Goal: Navigation & Orientation: Find specific page/section

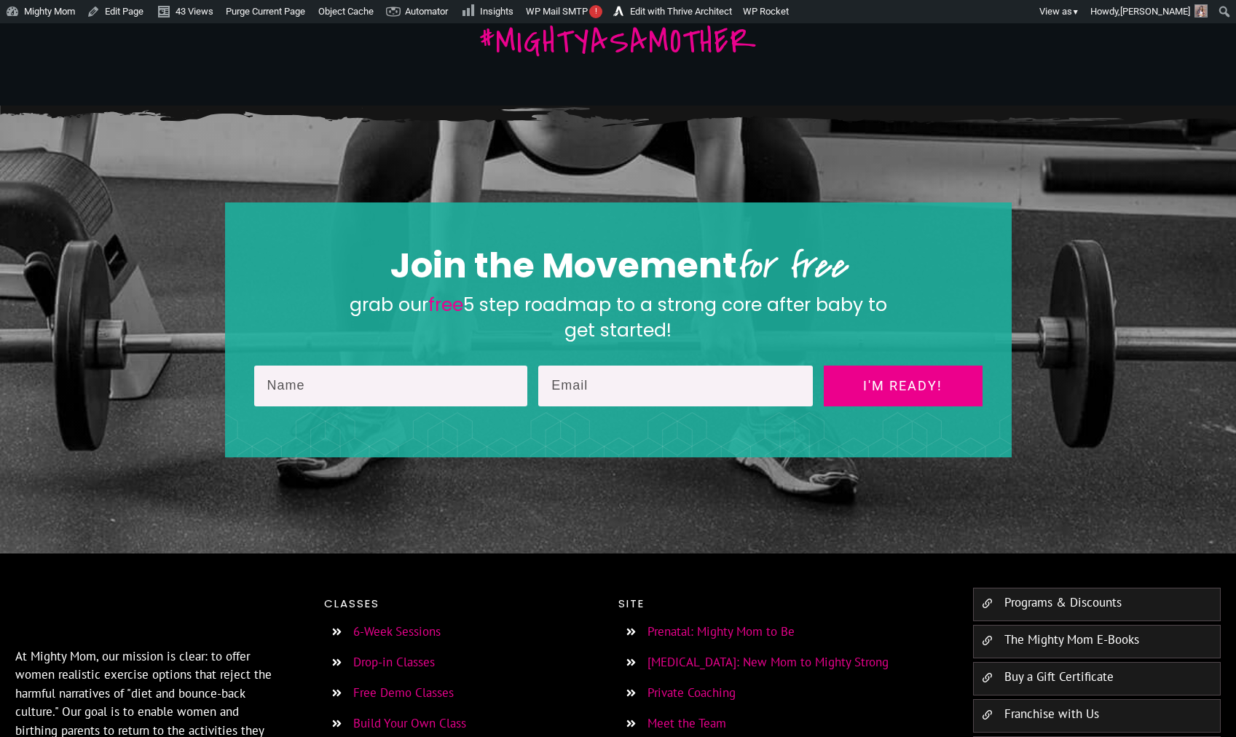
scroll to position [2254, 0]
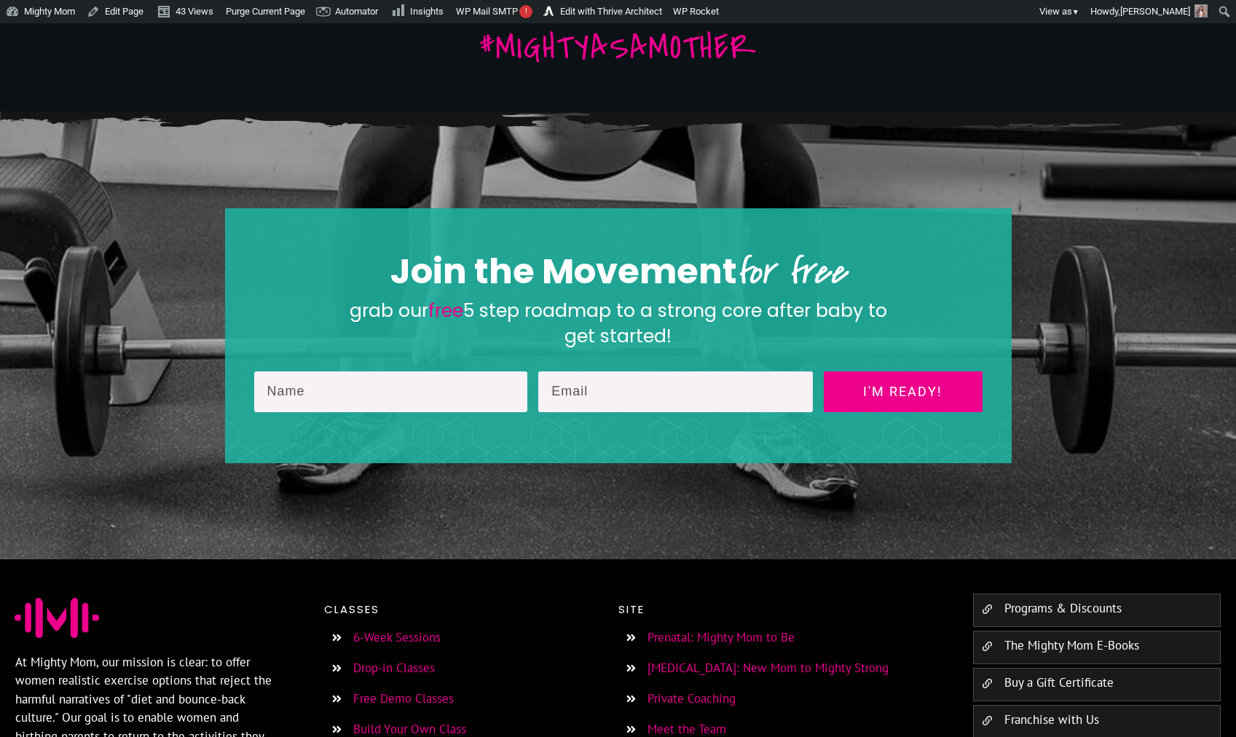
scroll to position [2254, 0]
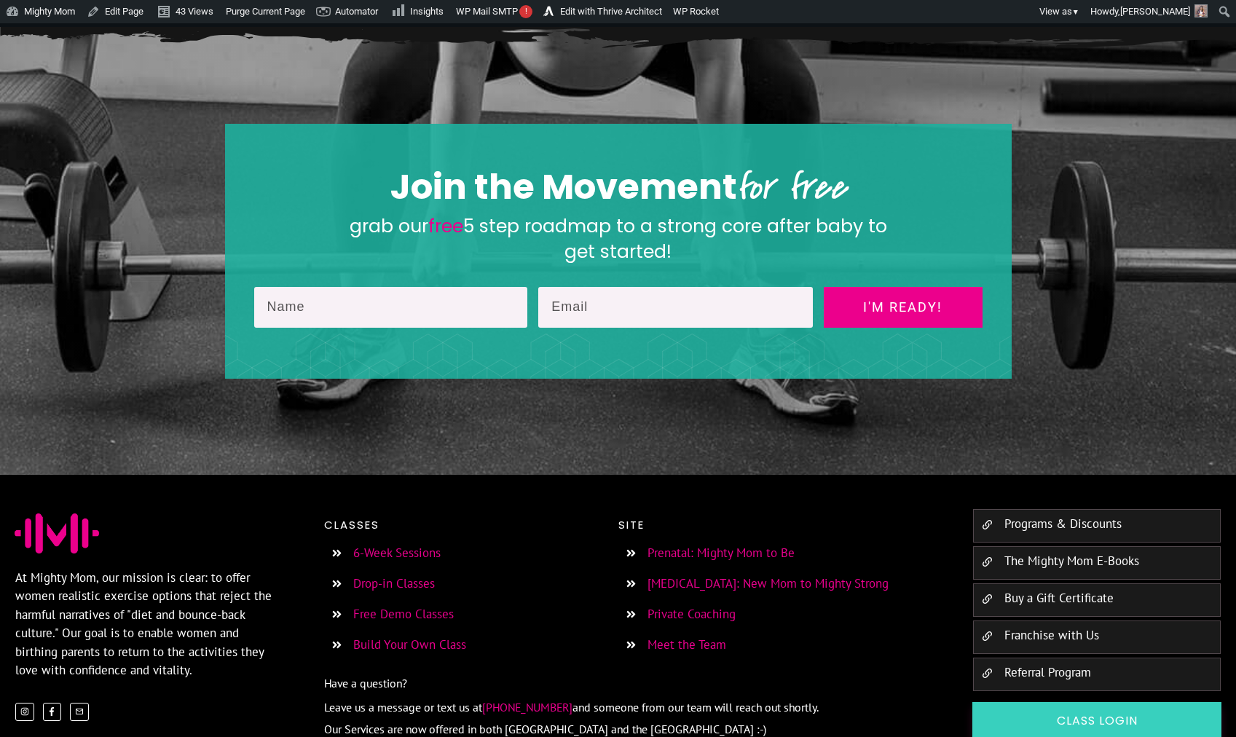
scroll to position [2319, 0]
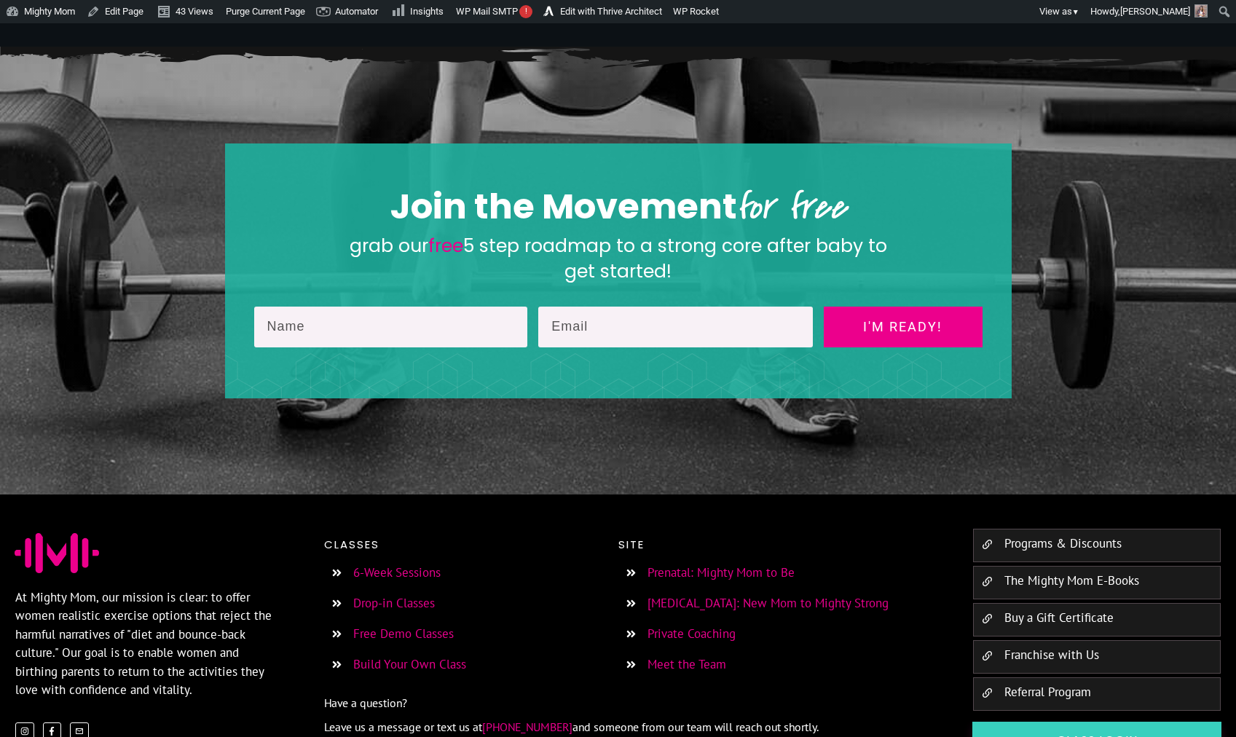
click at [559, 224] on h2 "Join the Movement for free" at bounding box center [618, 206] width 727 height 51
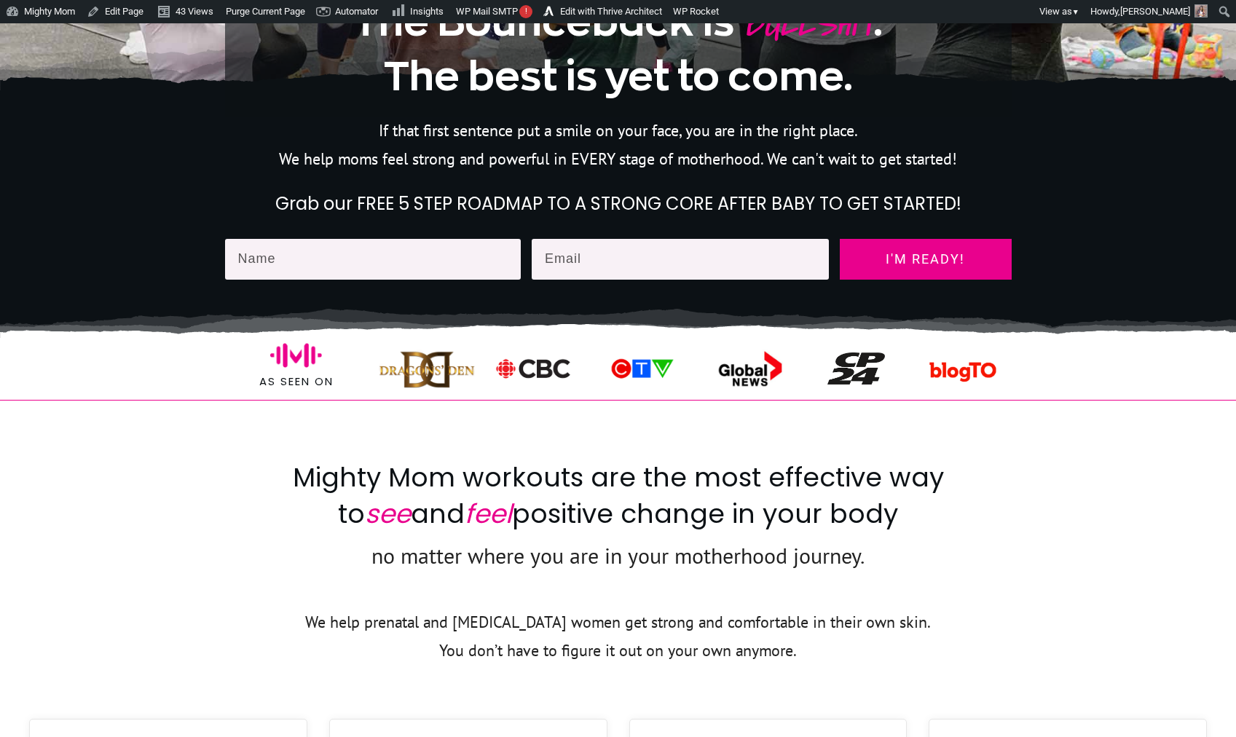
scroll to position [0, 0]
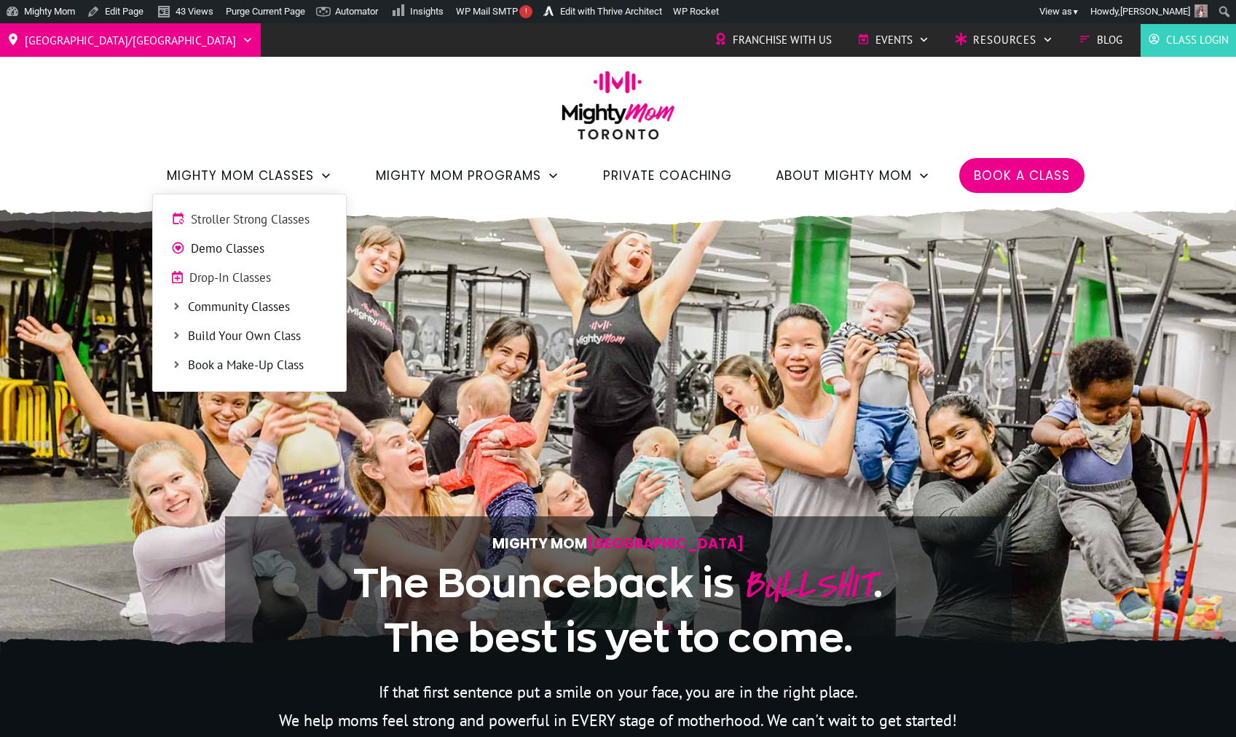
click at [230, 213] on span "Stroller Strong Classes" at bounding box center [259, 220] width 137 height 19
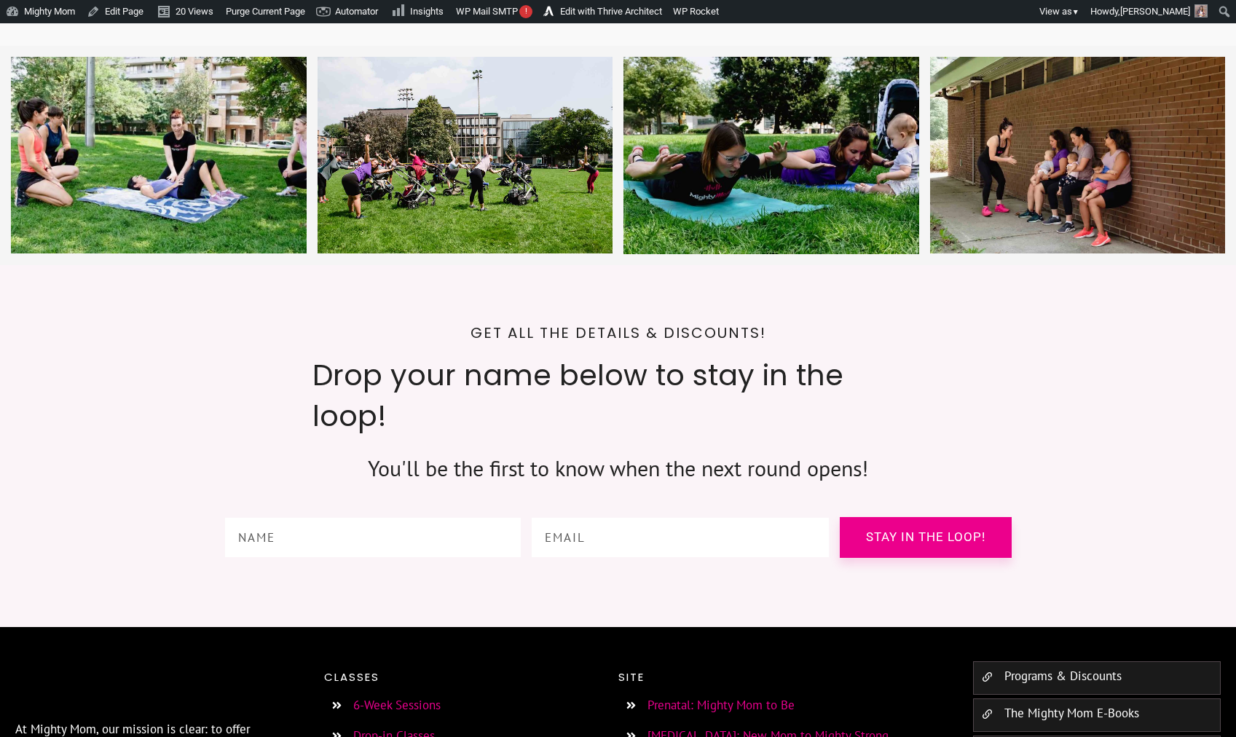
scroll to position [5359, 0]
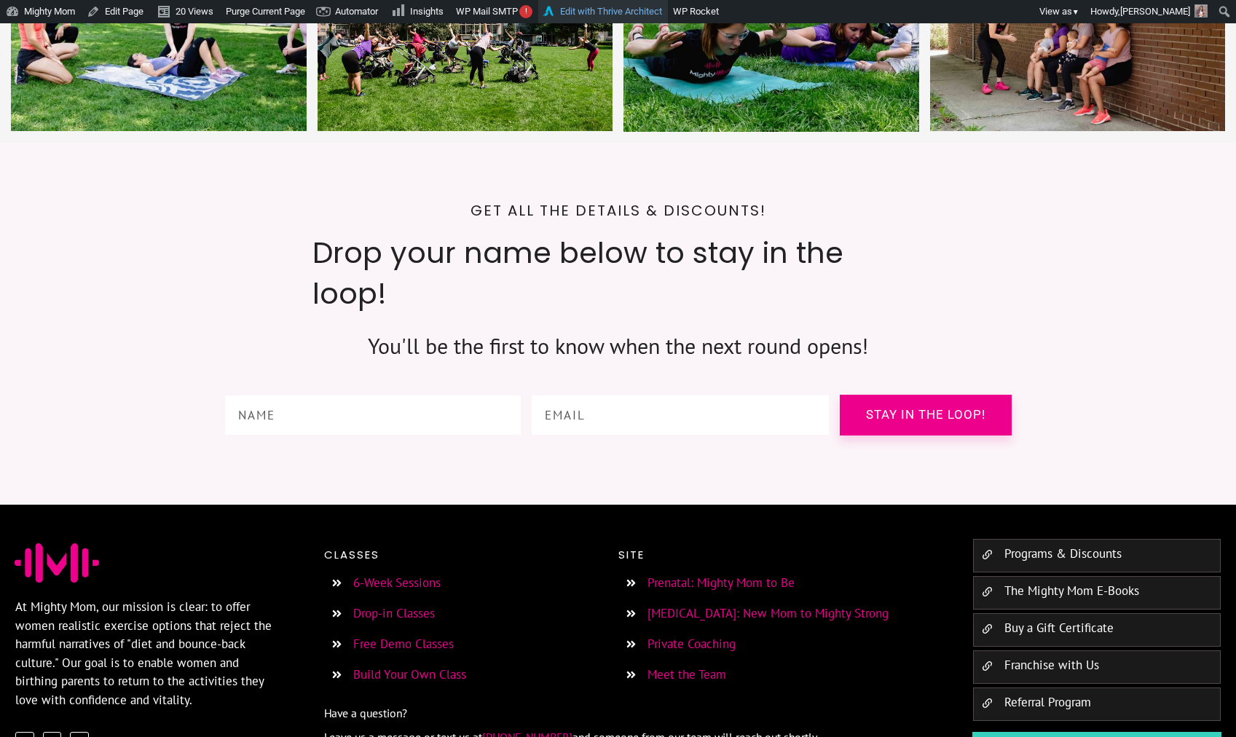
click at [643, 15] on link "Edit with Thrive Architect" at bounding box center [603, 11] width 130 height 23
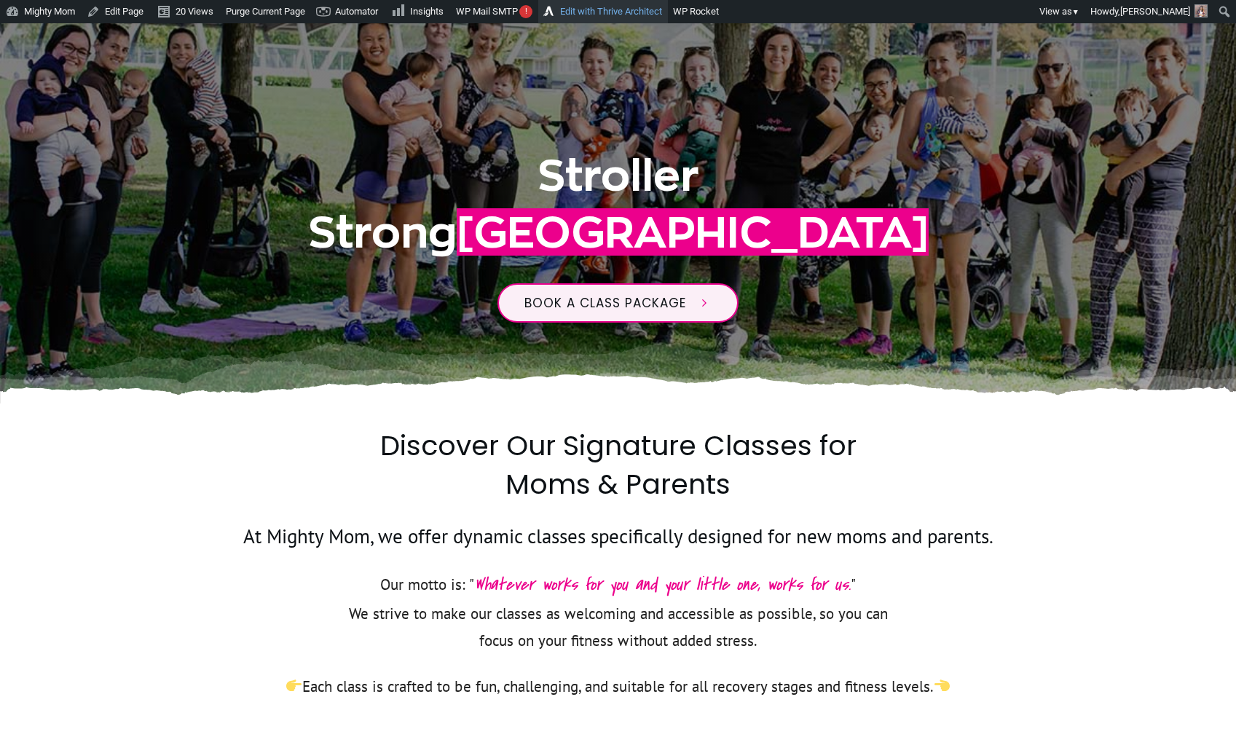
scroll to position [0, 0]
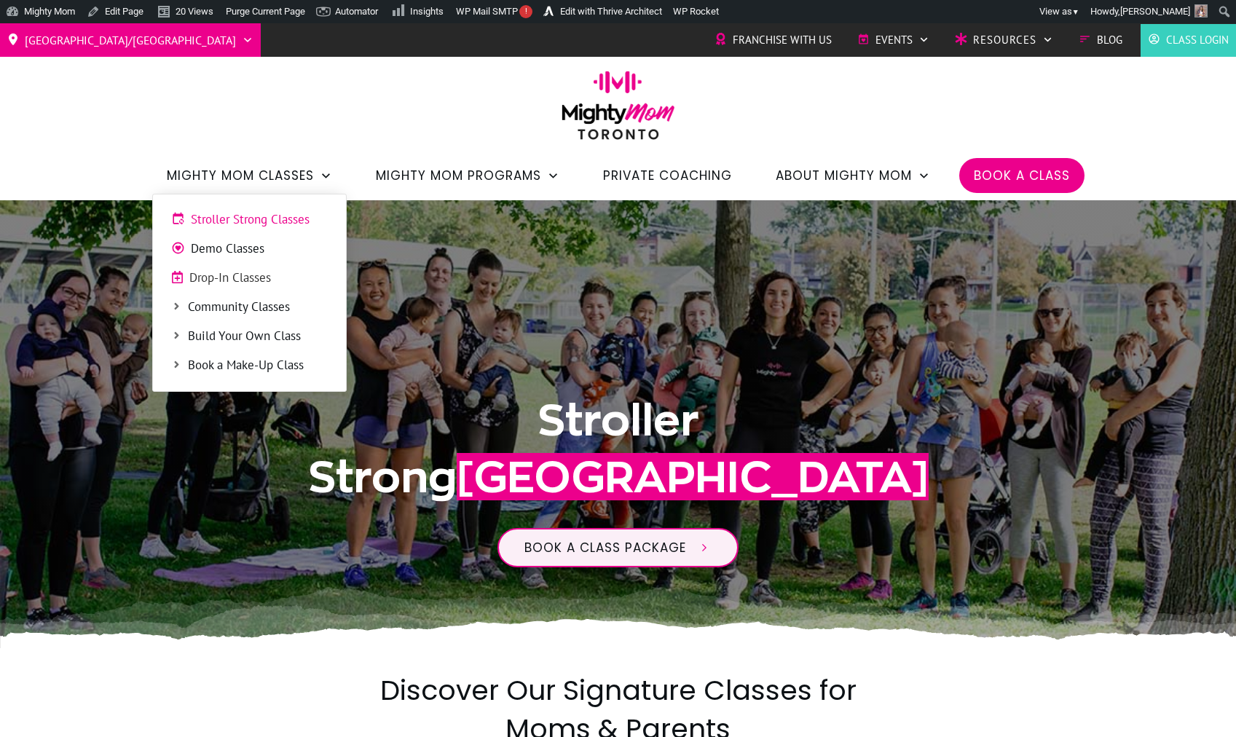
click at [242, 243] on span "Demo Classes" at bounding box center [259, 249] width 137 height 19
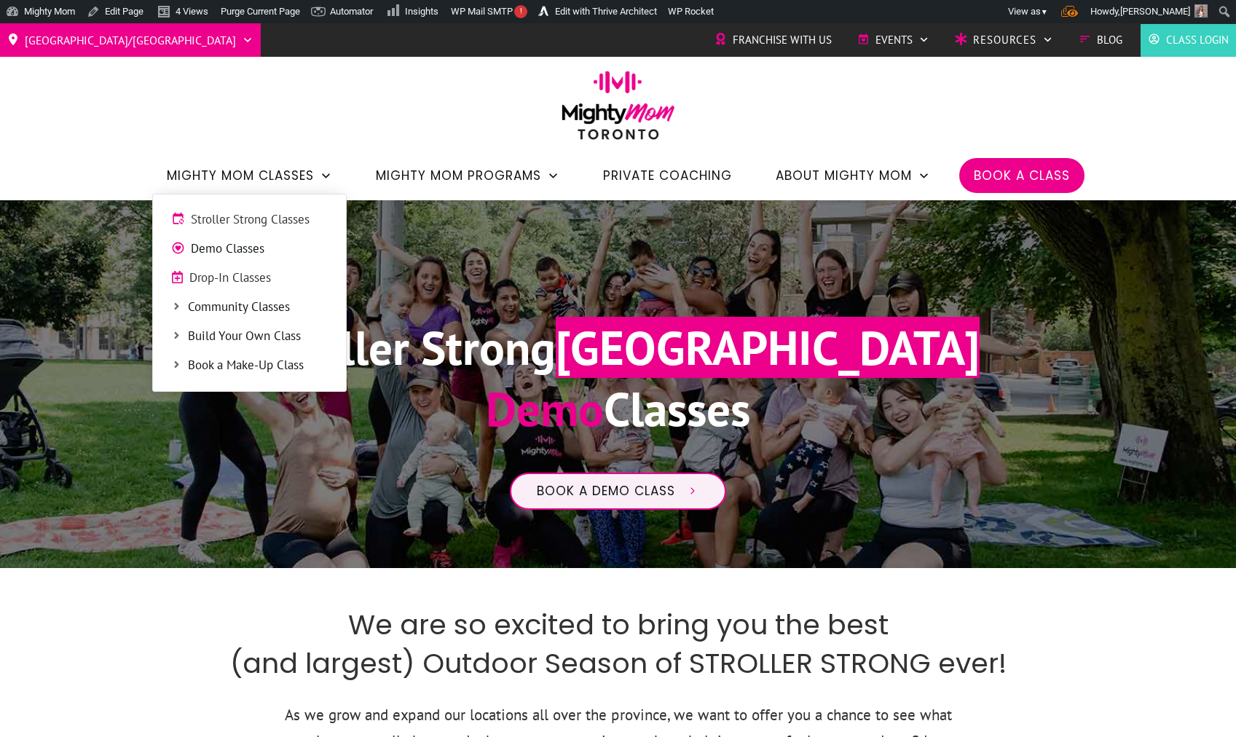
click at [244, 286] on span "Drop-In Classes" at bounding box center [258, 278] width 138 height 19
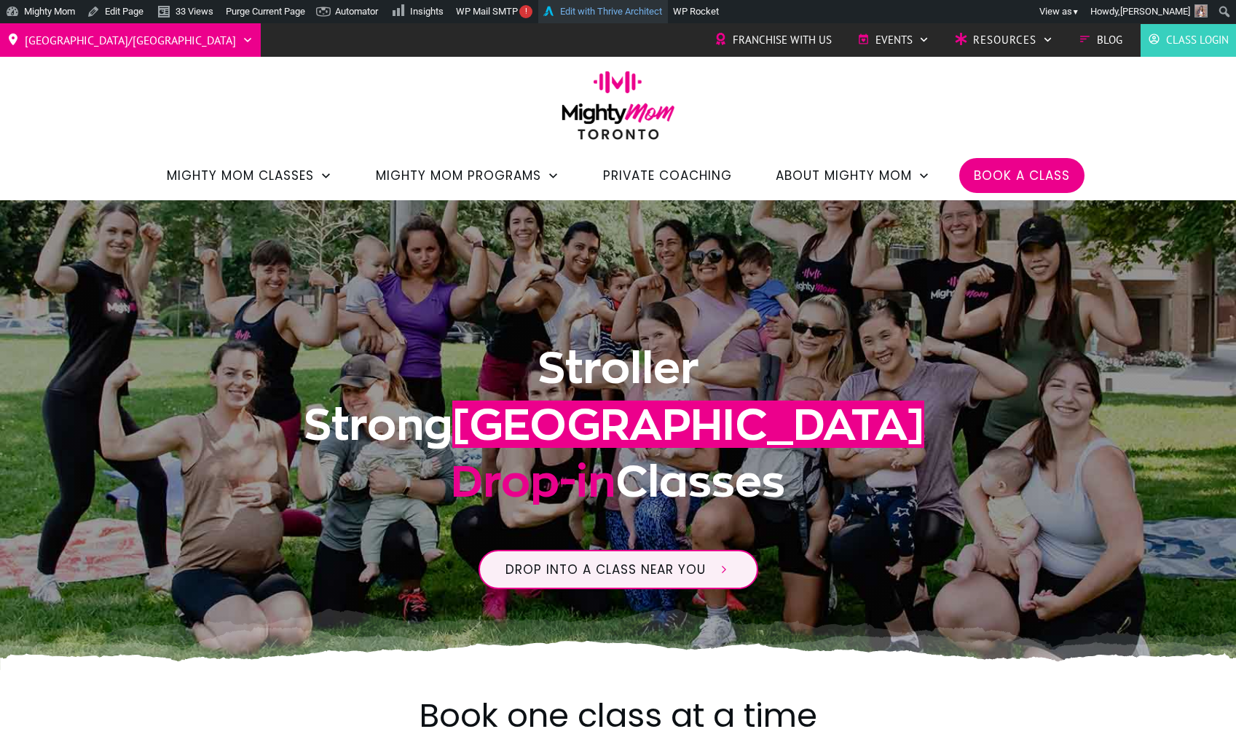
click at [634, 15] on link "Edit with Thrive Architect" at bounding box center [603, 11] width 130 height 23
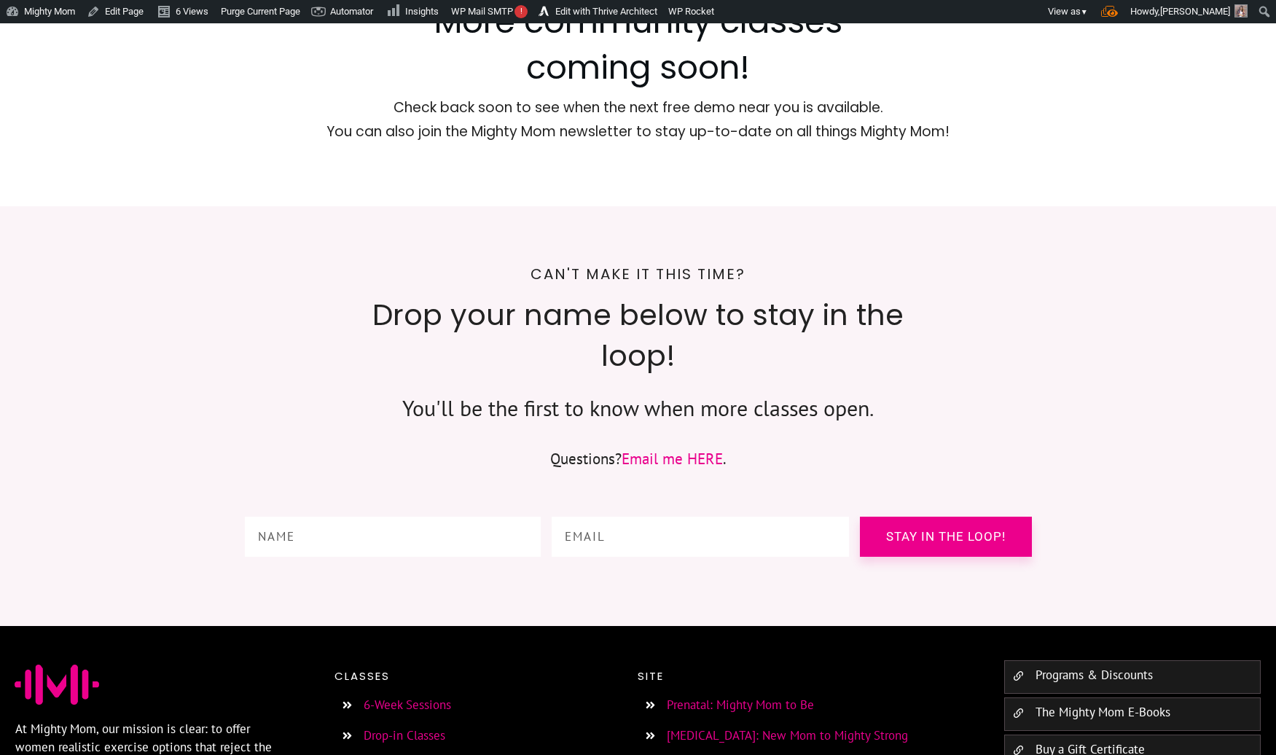
scroll to position [1689, 0]
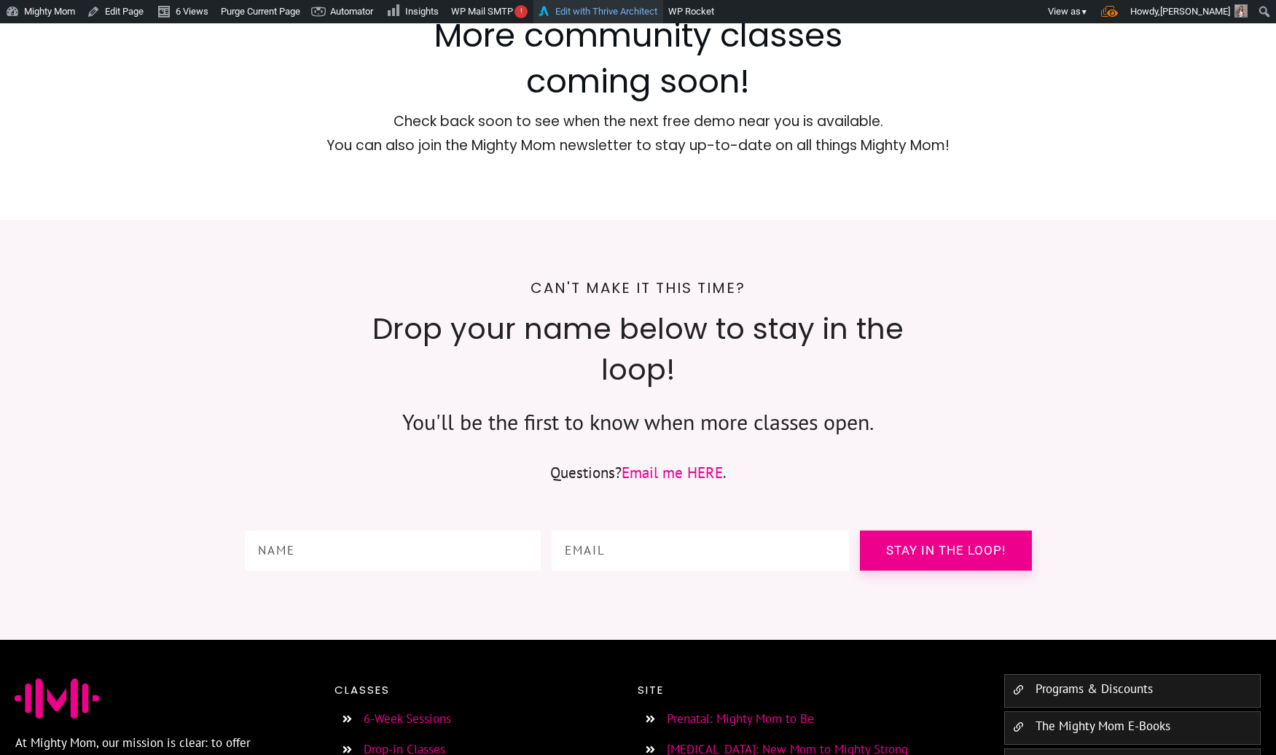
click at [624, 12] on link "Edit with Thrive Architect" at bounding box center [598, 11] width 130 height 23
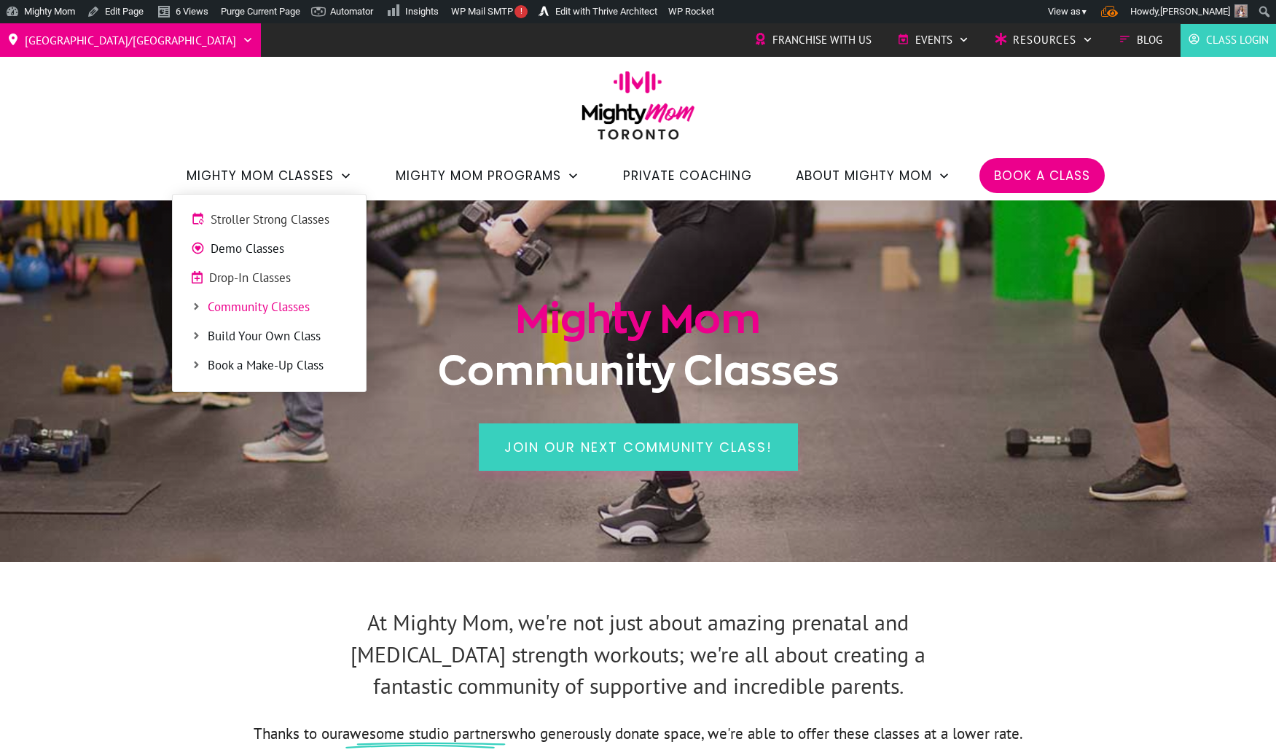
click at [269, 332] on span "Build Your Own Class" at bounding box center [278, 336] width 140 height 19
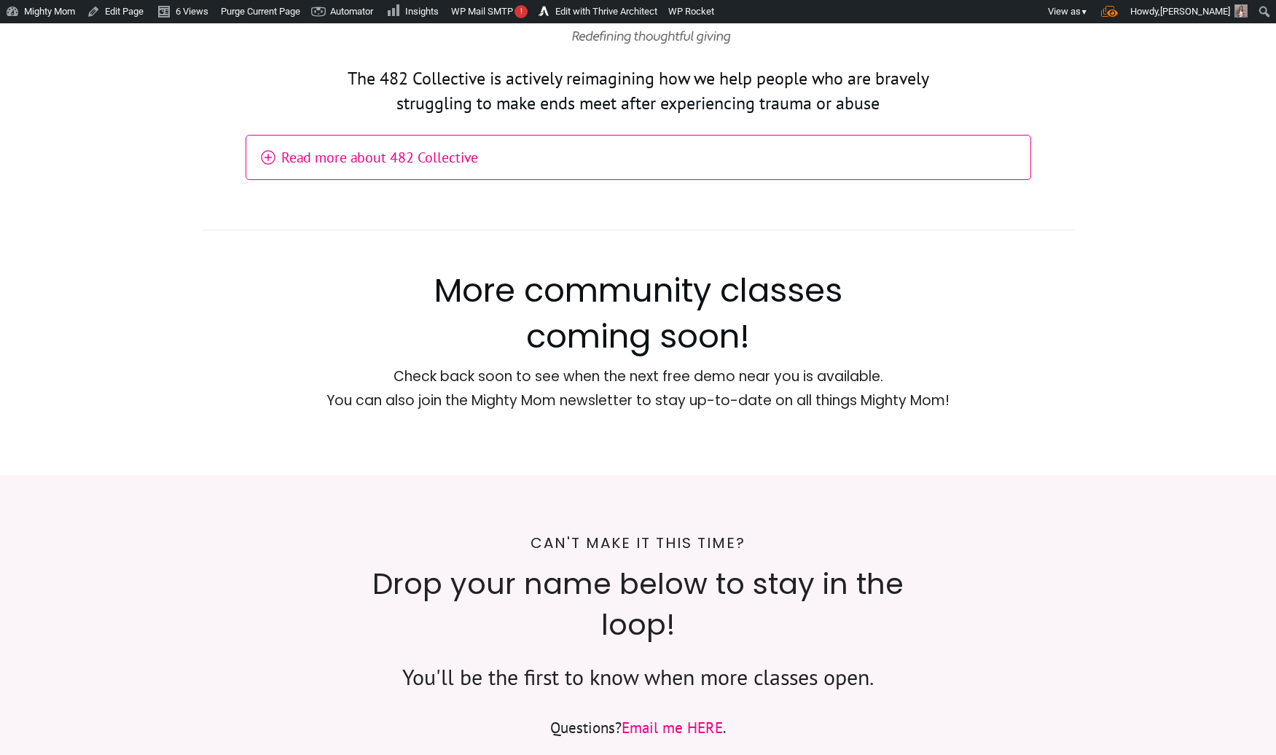
scroll to position [1537, 0]
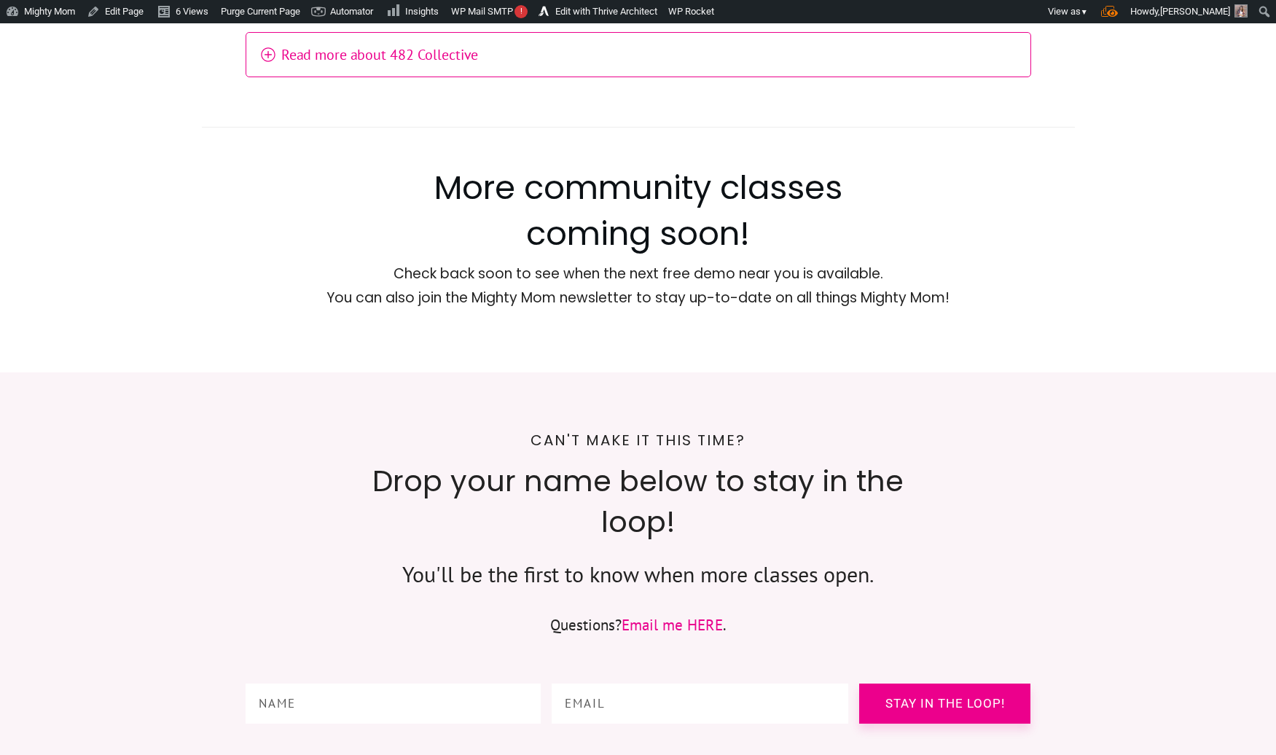
click at [714, 60] on h4 "Read more about 482 Collective" at bounding box center [650, 54] width 739 height 29
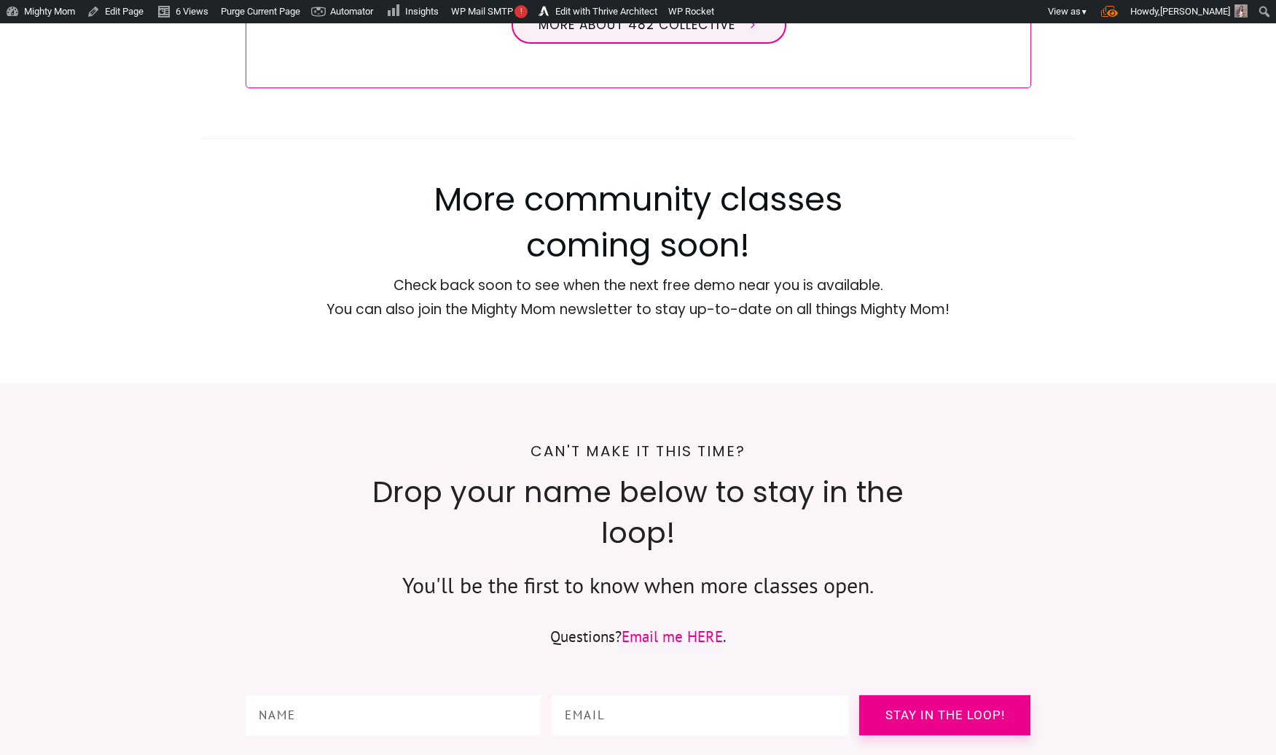
scroll to position [2367, 0]
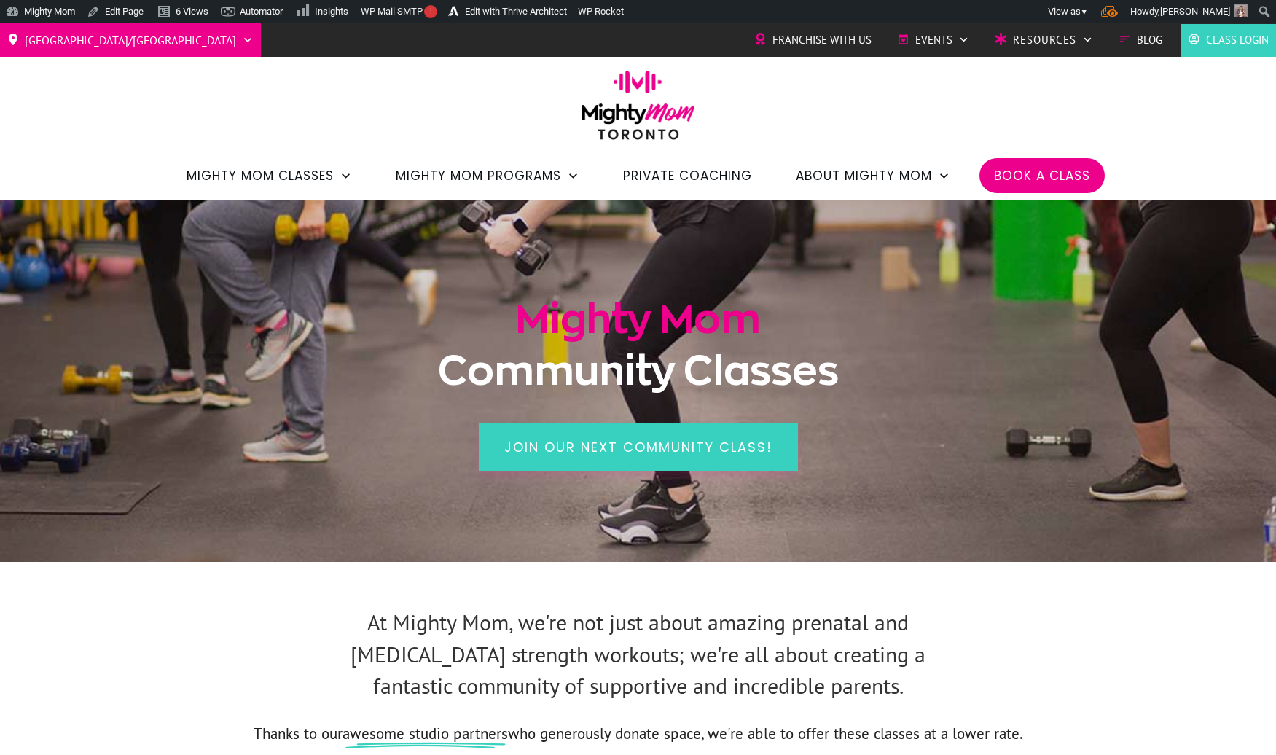
scroll to position [6, 0]
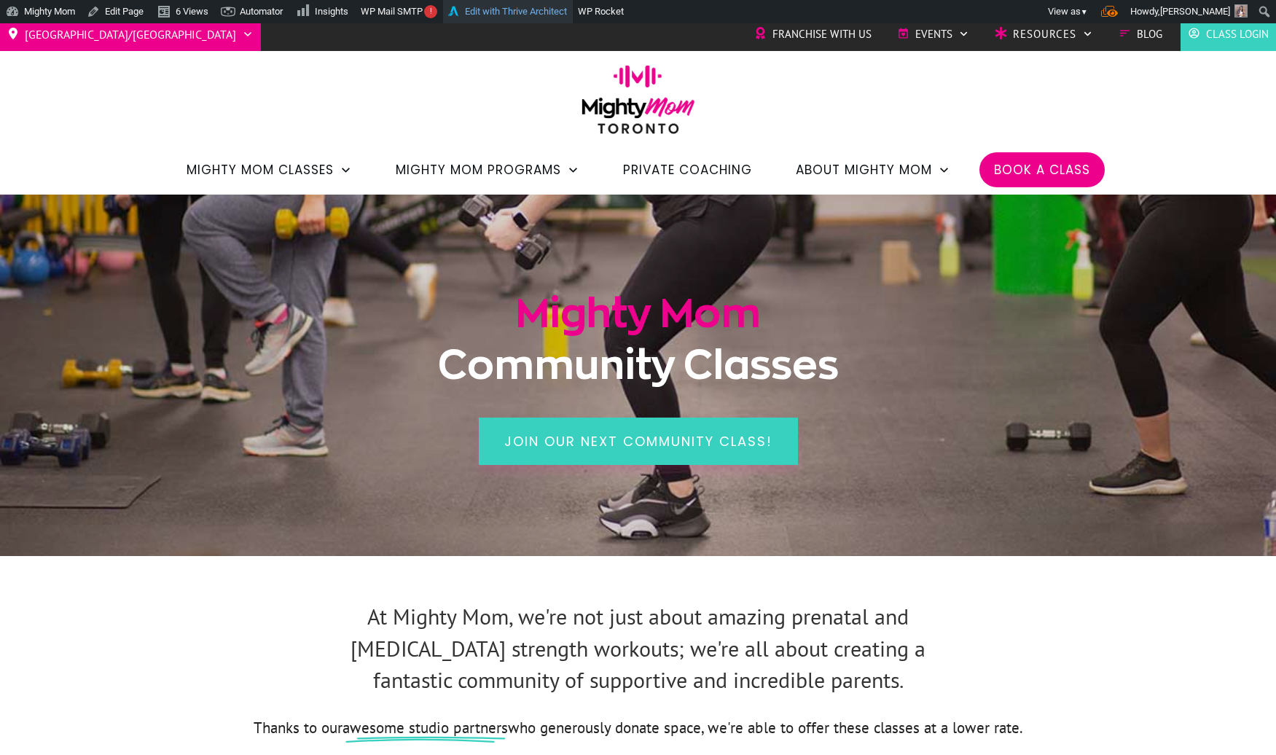
click at [523, 17] on link "Edit with Thrive Architect" at bounding box center [508, 11] width 130 height 23
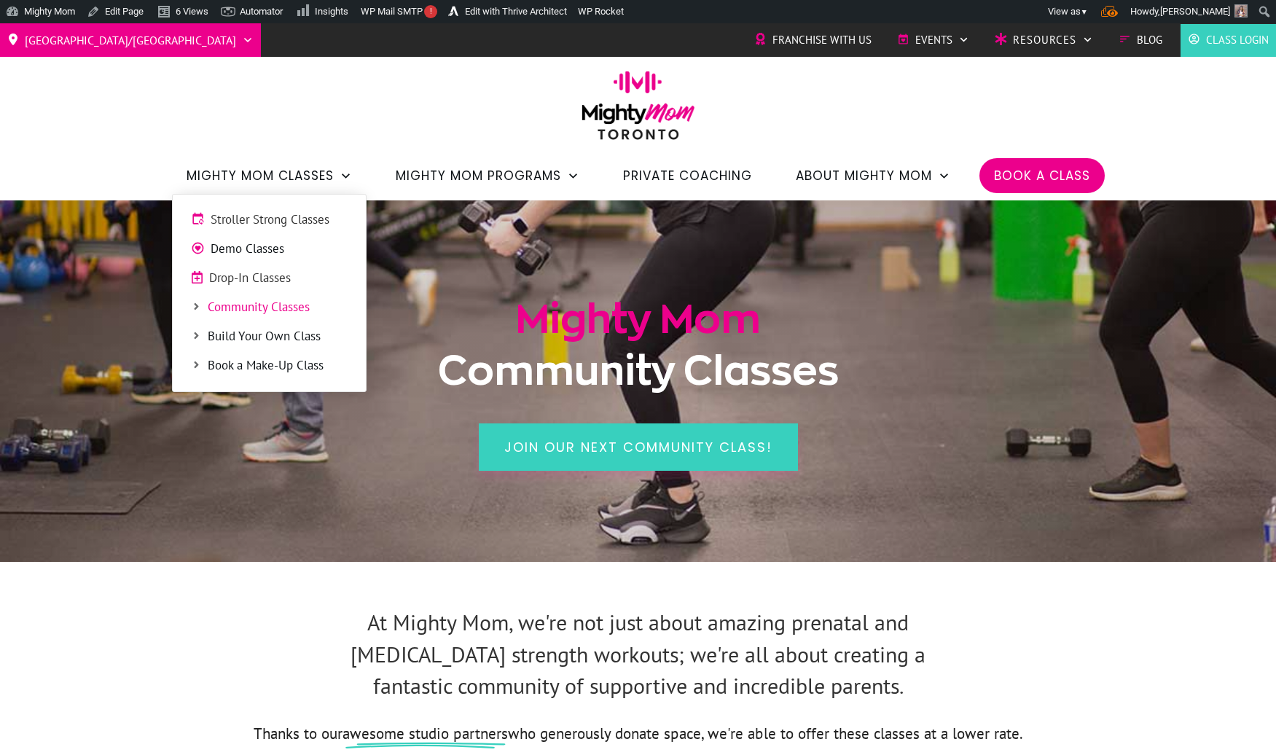
click at [262, 357] on span "Book a Make-Up Class" at bounding box center [278, 365] width 140 height 19
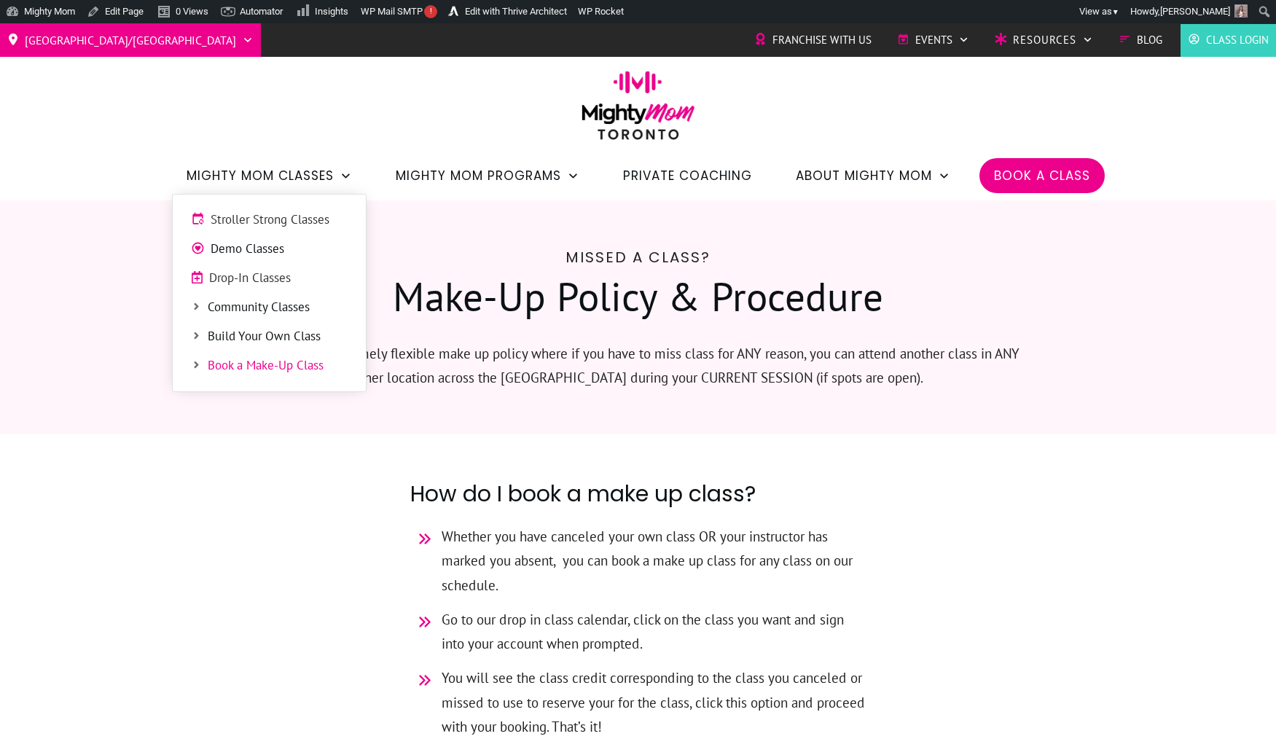
click at [288, 345] on span "Build Your Own Class" at bounding box center [278, 336] width 140 height 19
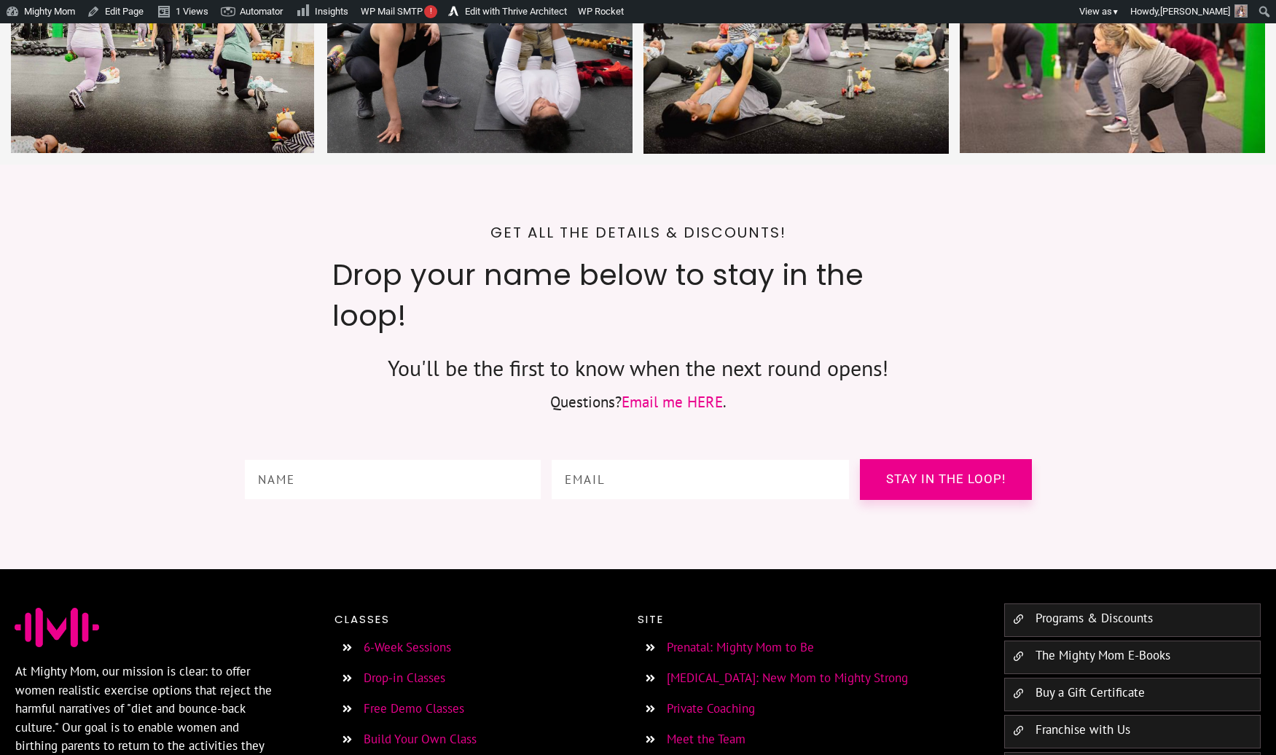
scroll to position [2329, 0]
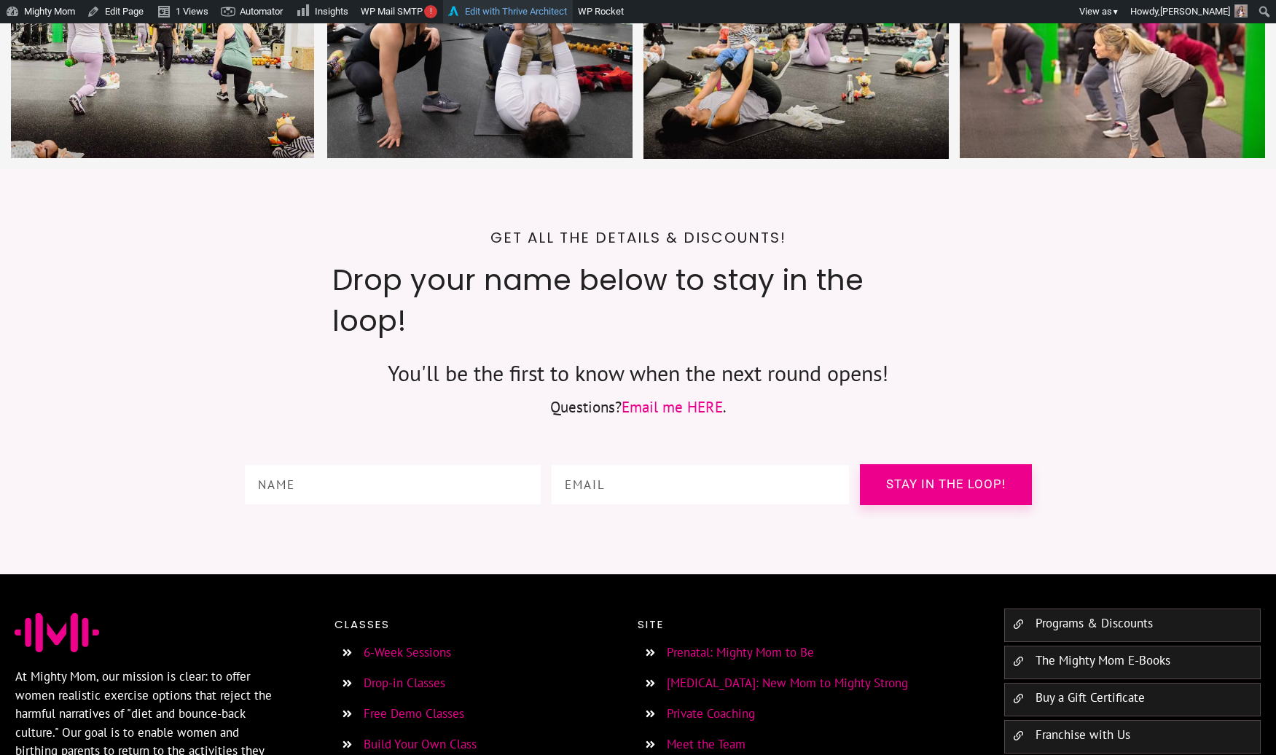
click at [511, 13] on link "Edit with Thrive Architect" at bounding box center [508, 11] width 130 height 23
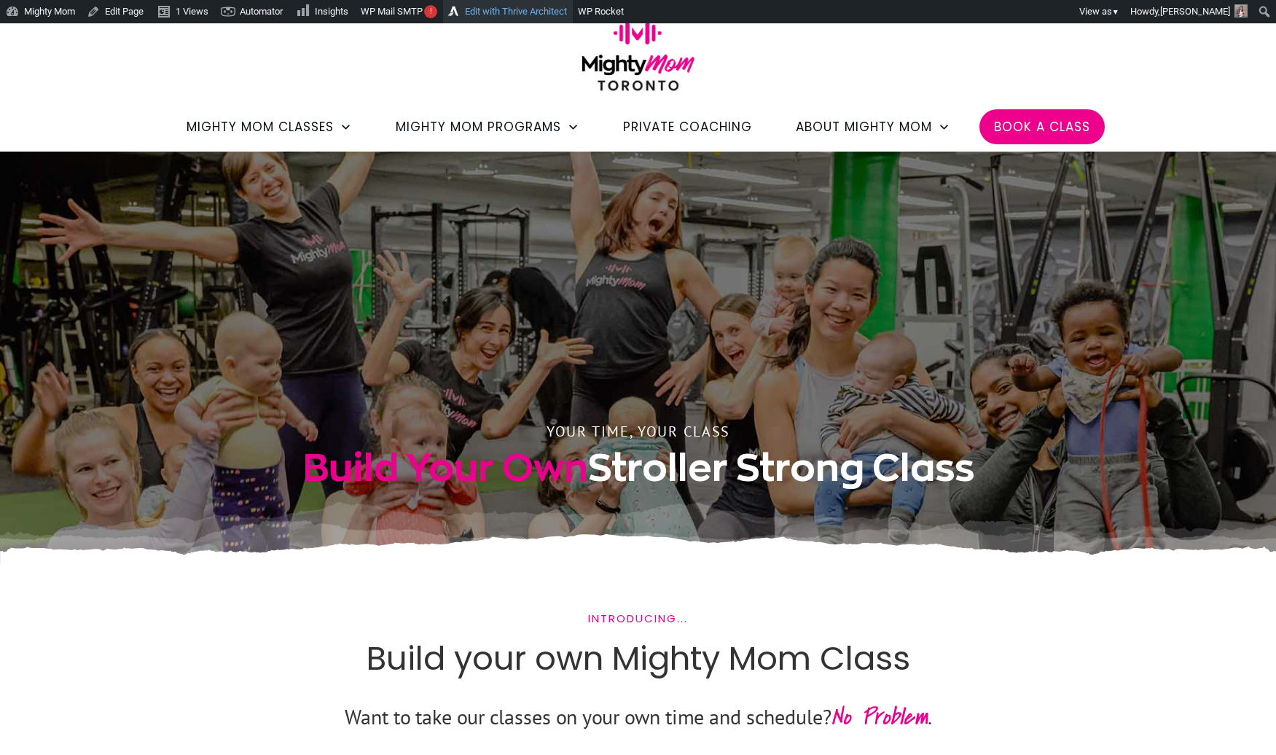
scroll to position [0, 0]
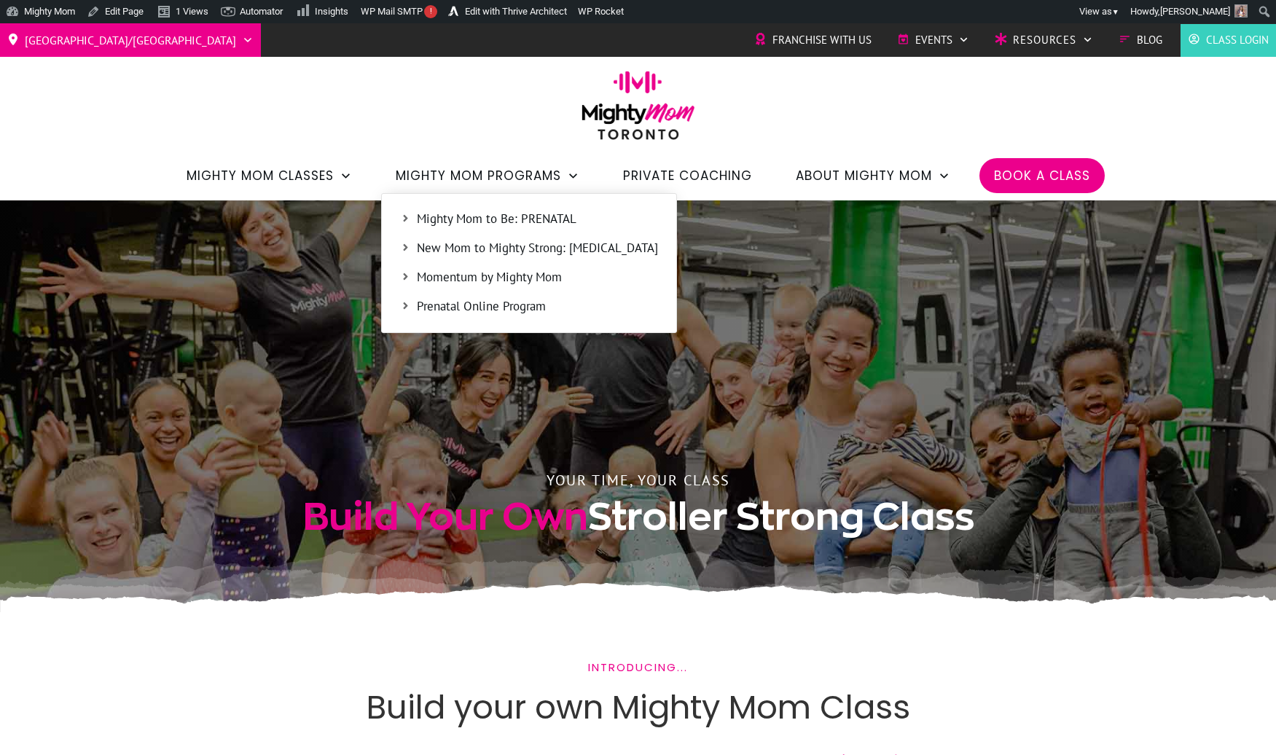
click at [444, 219] on span "Mighty Mom to Be: PRENATAL" at bounding box center [537, 219] width 241 height 19
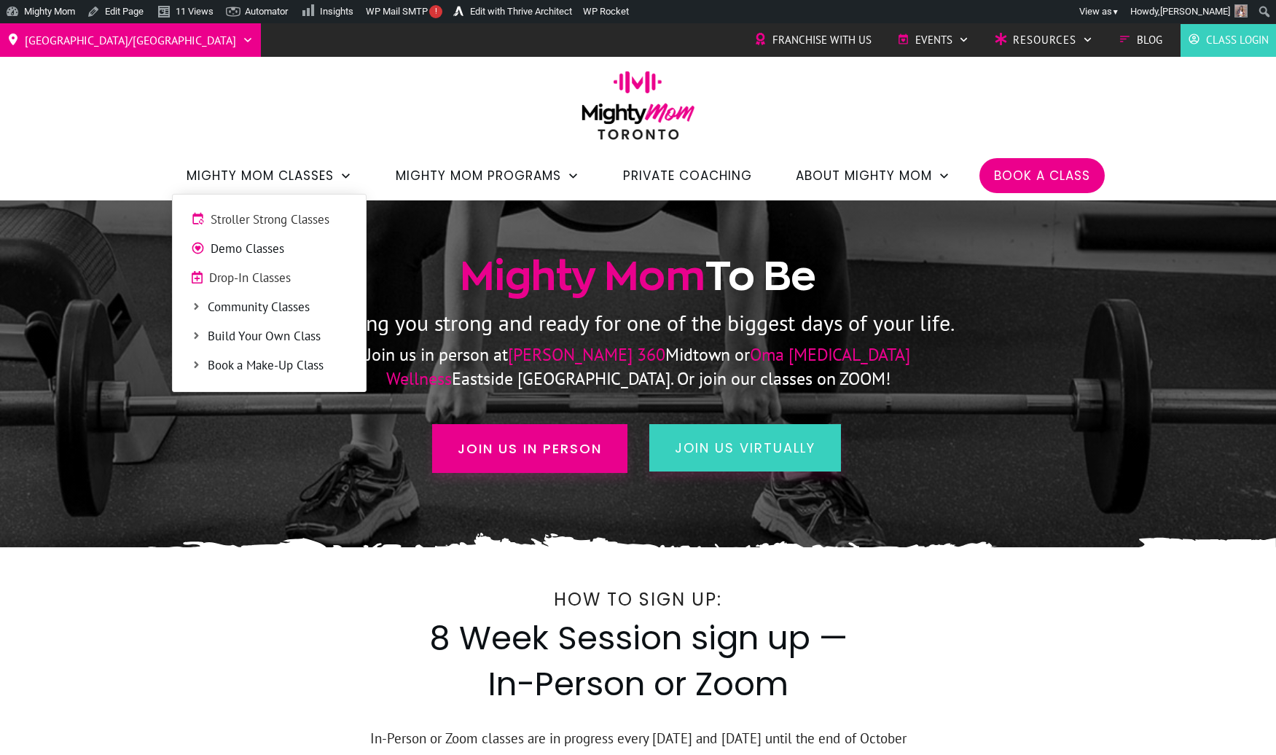
click at [255, 369] on span "Book a Make-Up Class" at bounding box center [278, 365] width 140 height 19
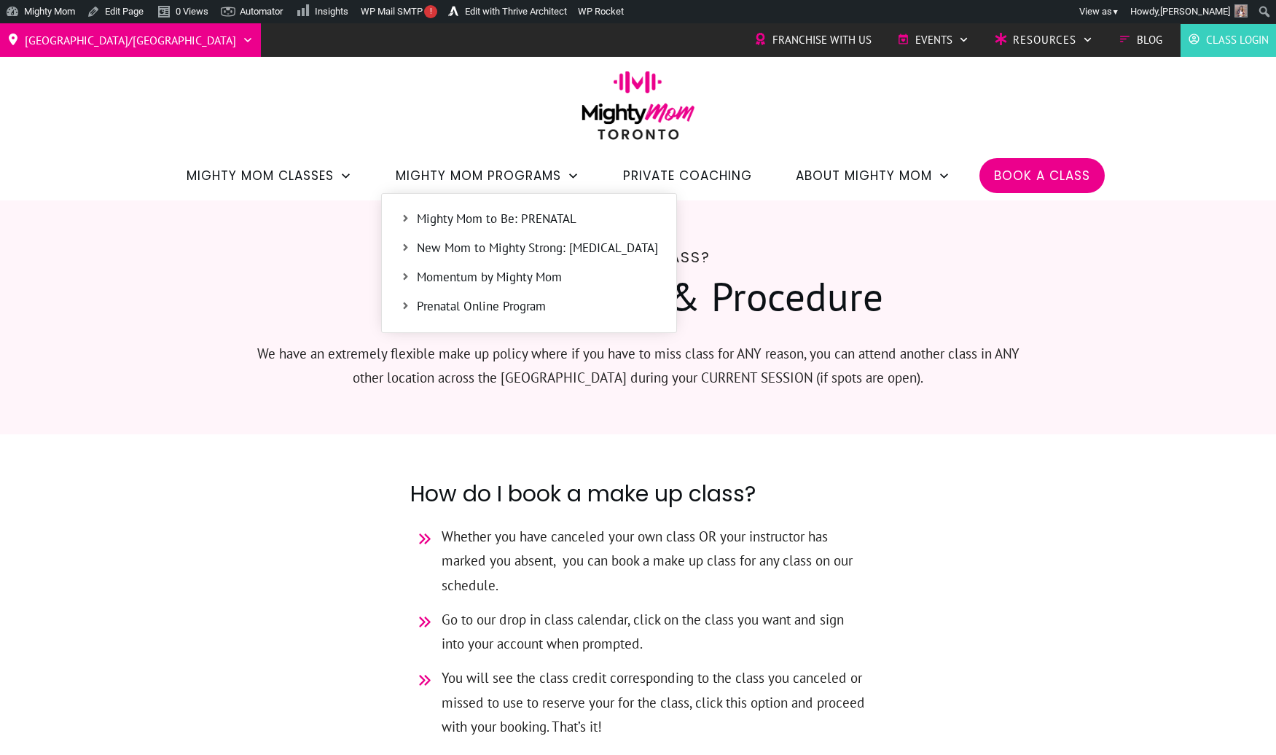
click at [474, 215] on span "Mighty Mom to Be: PRENATAL" at bounding box center [537, 219] width 241 height 19
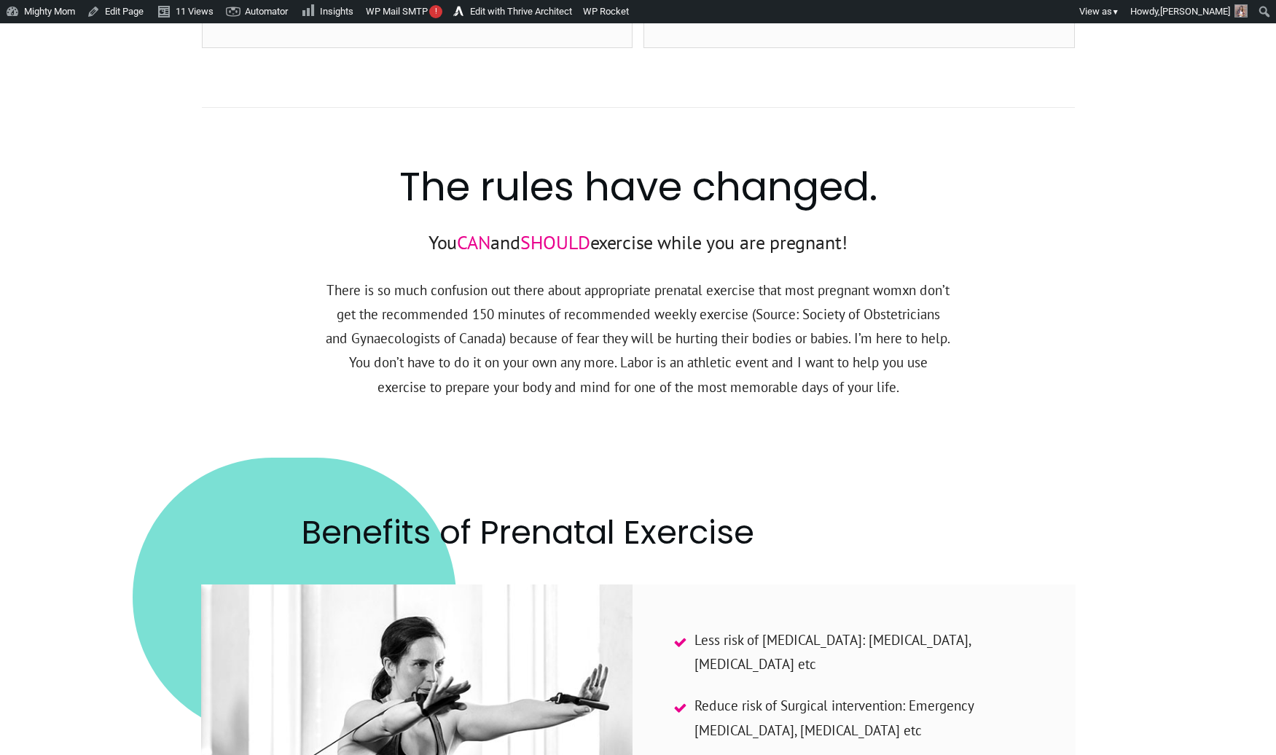
scroll to position [127, 0]
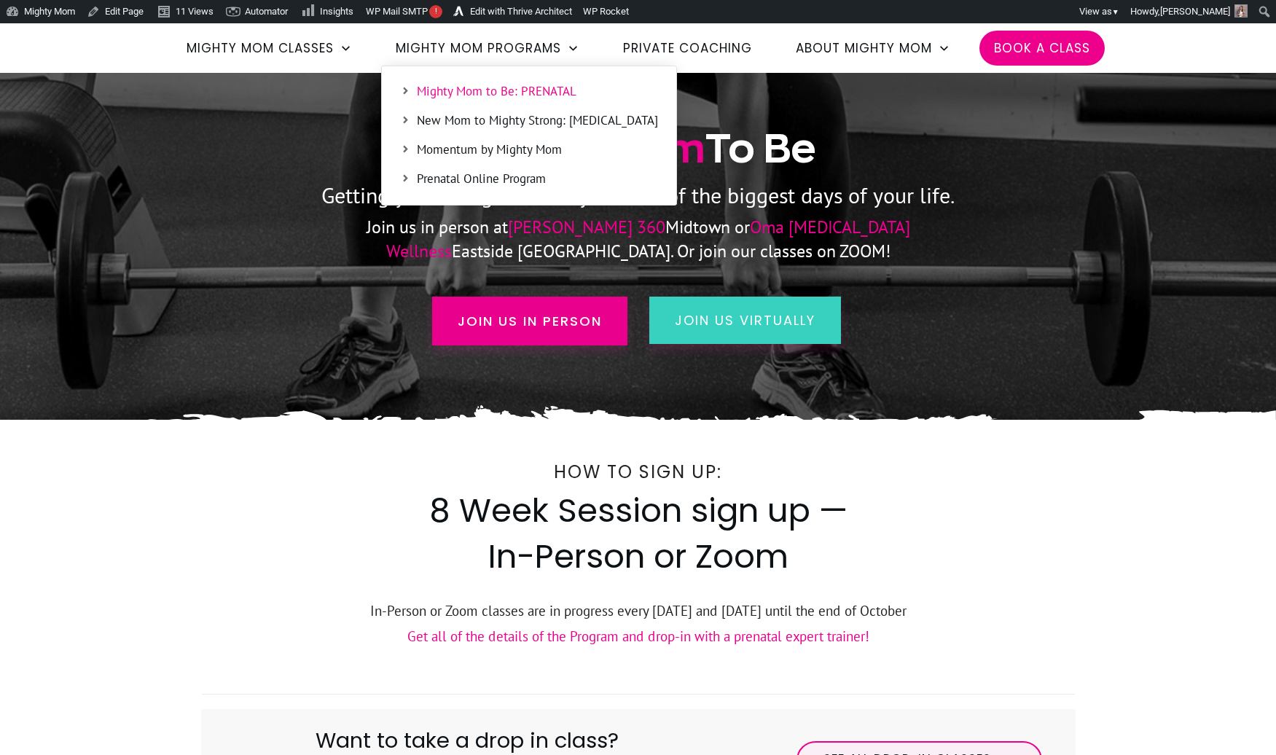
click at [531, 125] on span "New Mom to Mighty Strong: [MEDICAL_DATA]" at bounding box center [537, 120] width 241 height 19
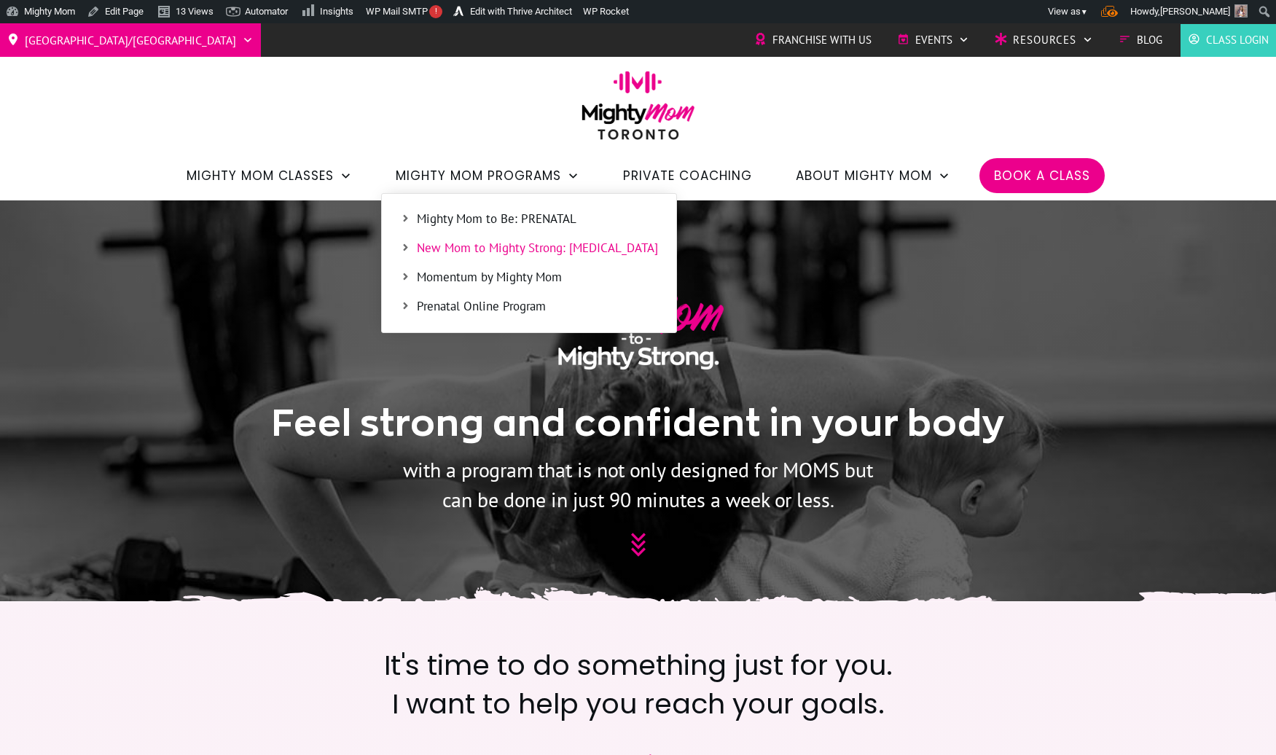
click at [530, 277] on span "Momentum by Mighty Mom" at bounding box center [537, 277] width 241 height 19
click at [468, 302] on span "Prenatal Online Program" at bounding box center [537, 306] width 241 height 19
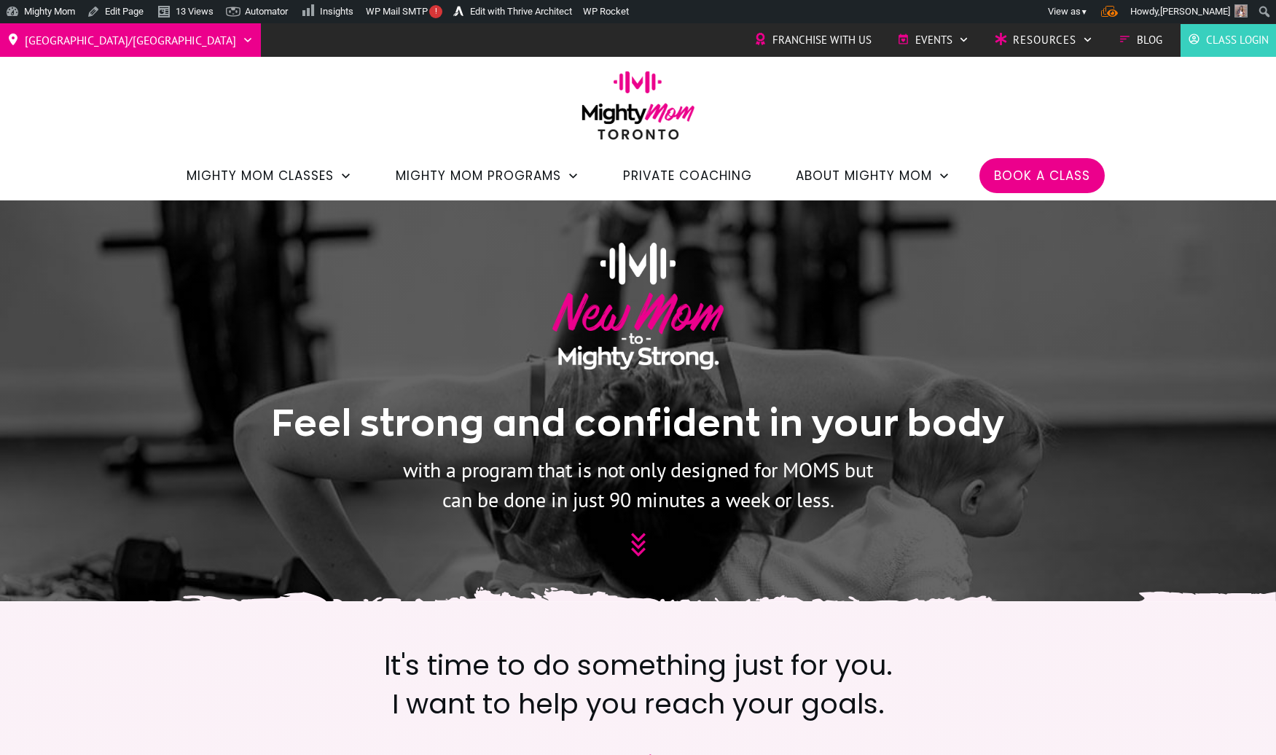
click at [710, 165] on span "Private Coaching" at bounding box center [687, 175] width 129 height 25
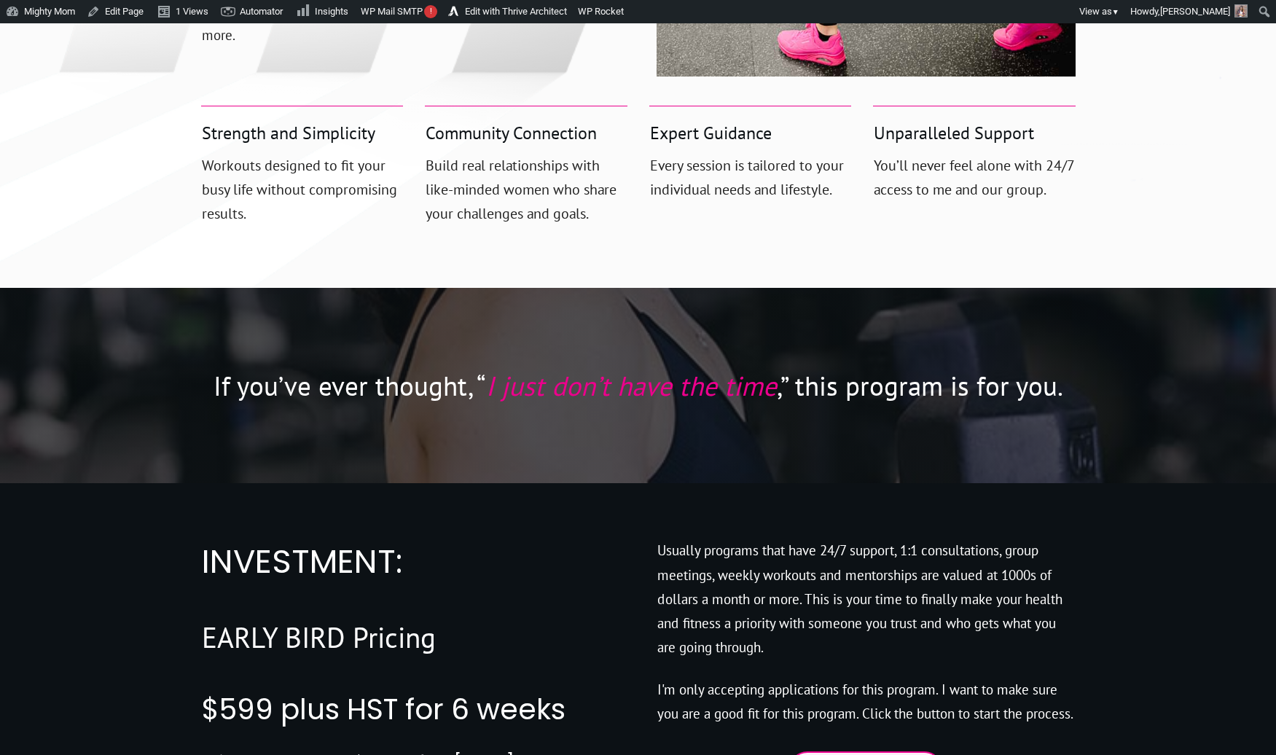
scroll to position [4616, 0]
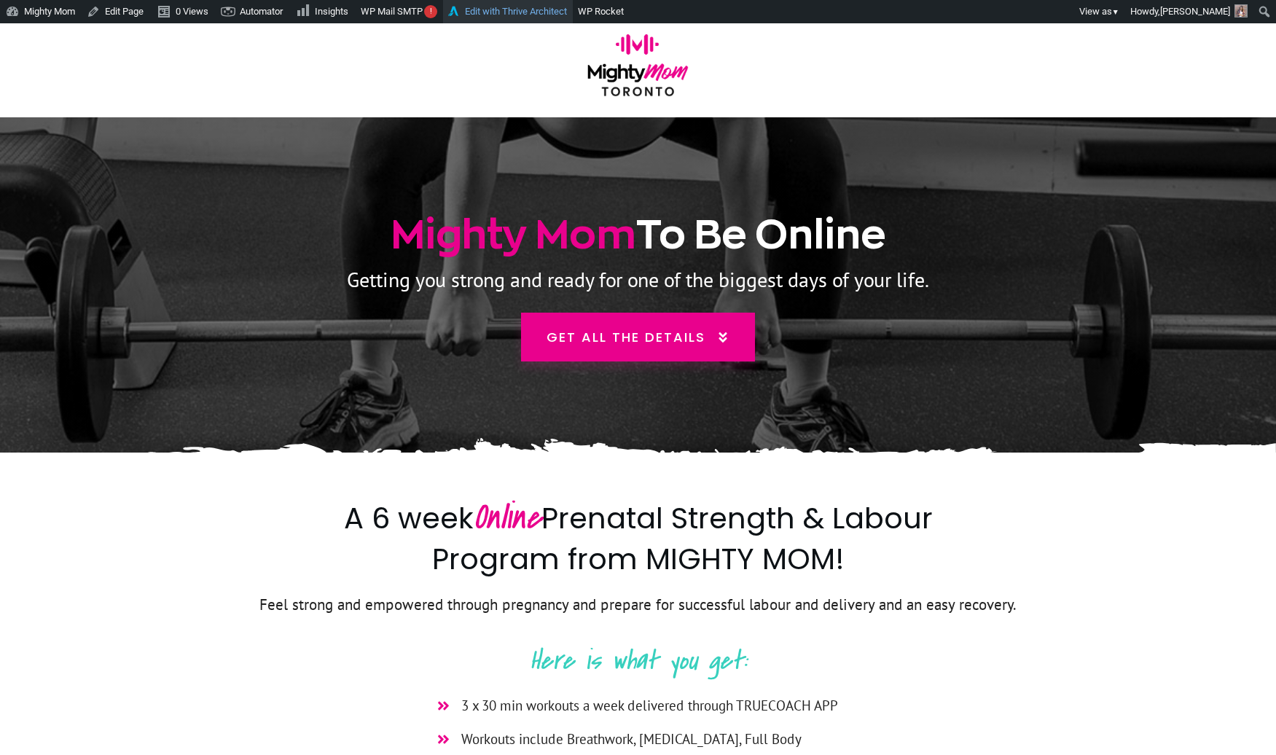
click at [553, 9] on link "Edit with Thrive Architect" at bounding box center [508, 11] width 130 height 23
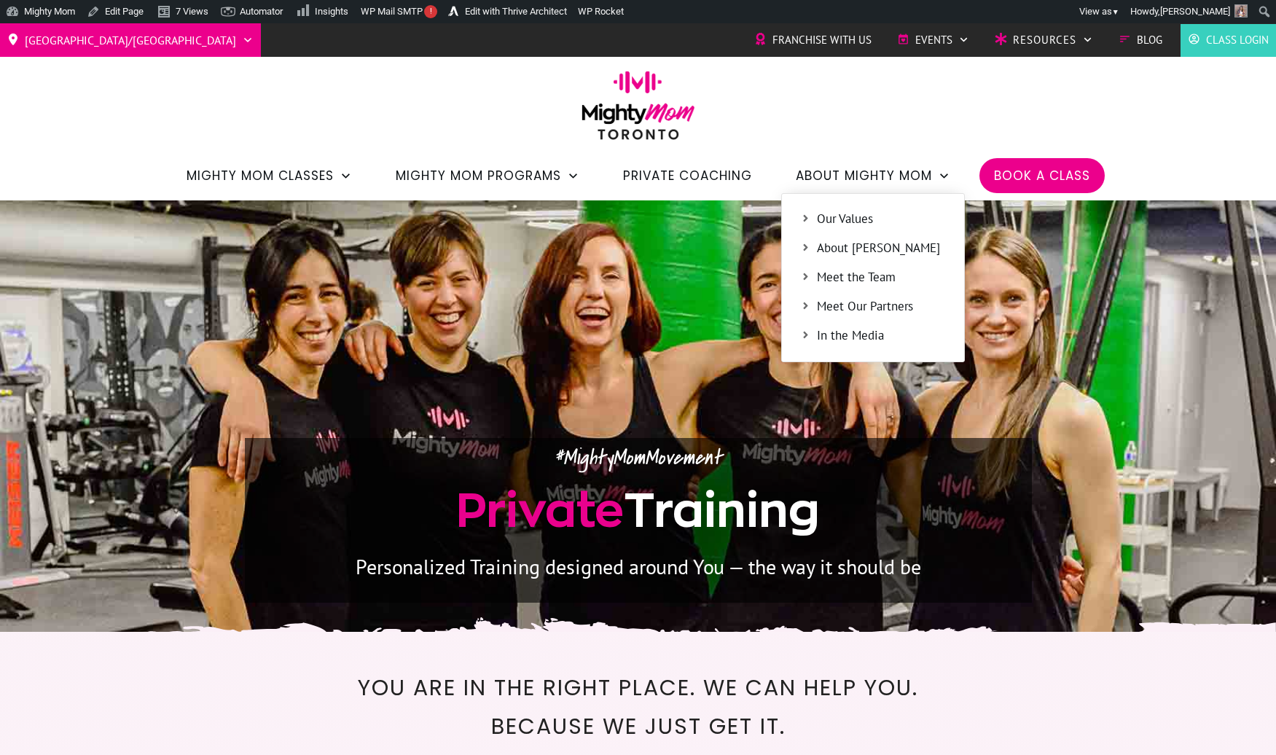
click at [839, 220] on span "Our Values" at bounding box center [881, 219] width 129 height 19
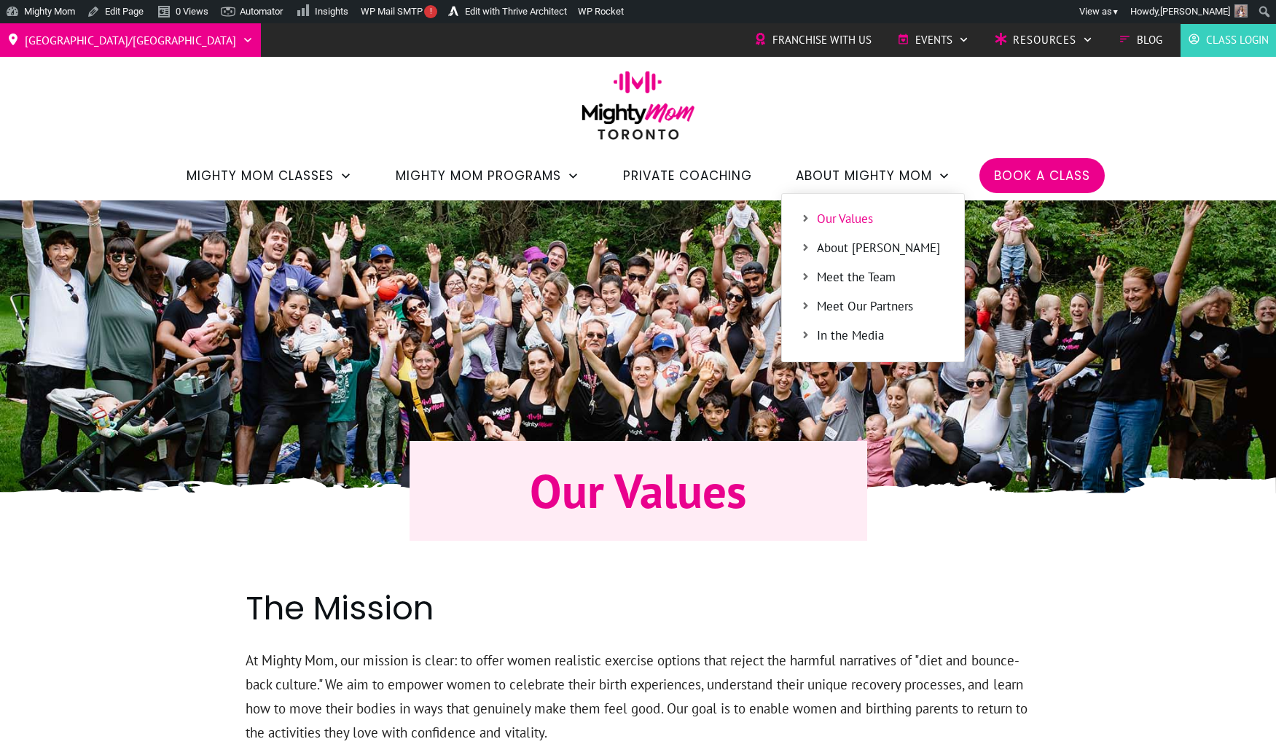
click at [876, 239] on span "About [PERSON_NAME]" at bounding box center [881, 248] width 129 height 19
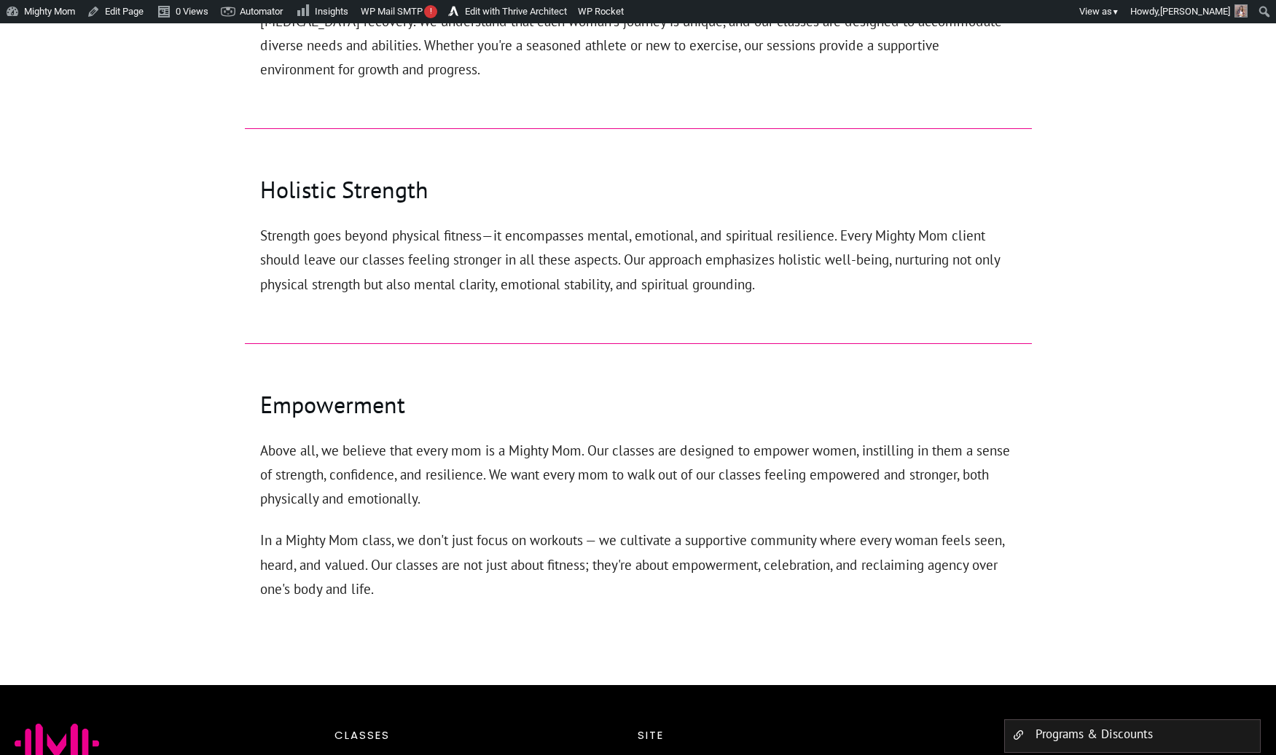
scroll to position [1270, 0]
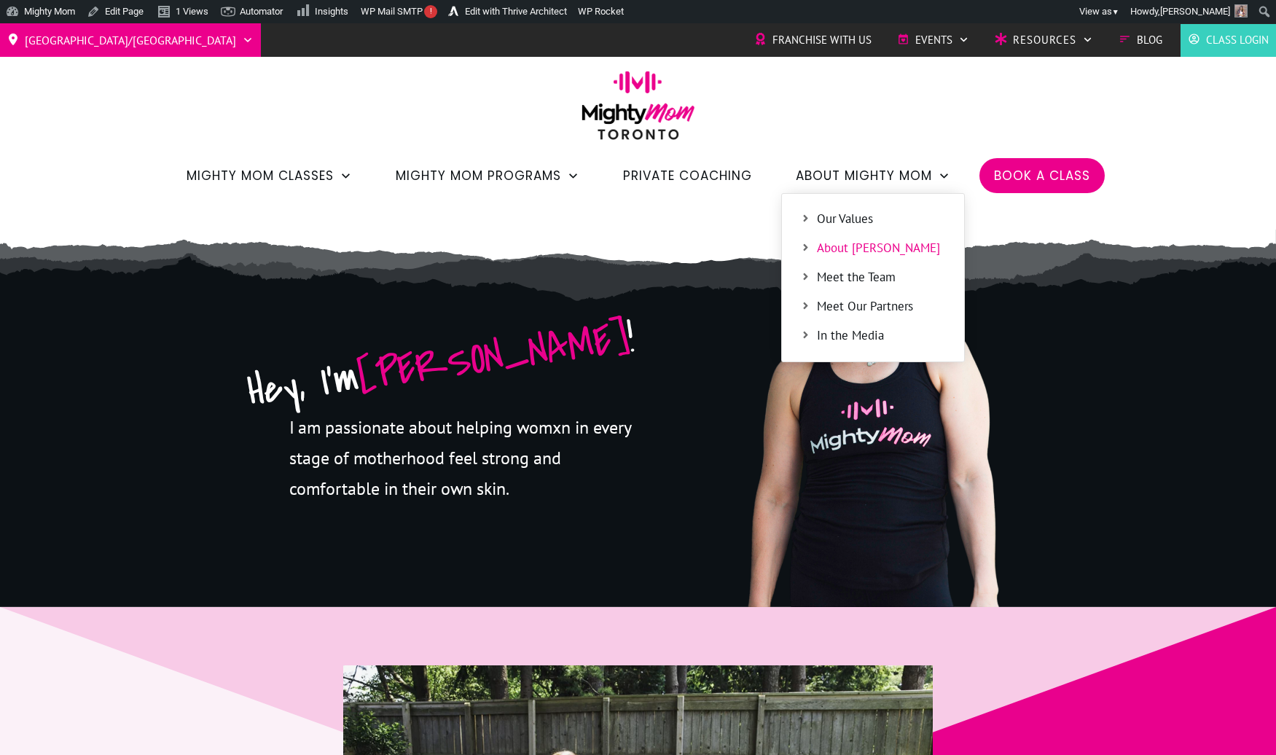
click at [855, 279] on span "Meet the Team" at bounding box center [881, 277] width 129 height 19
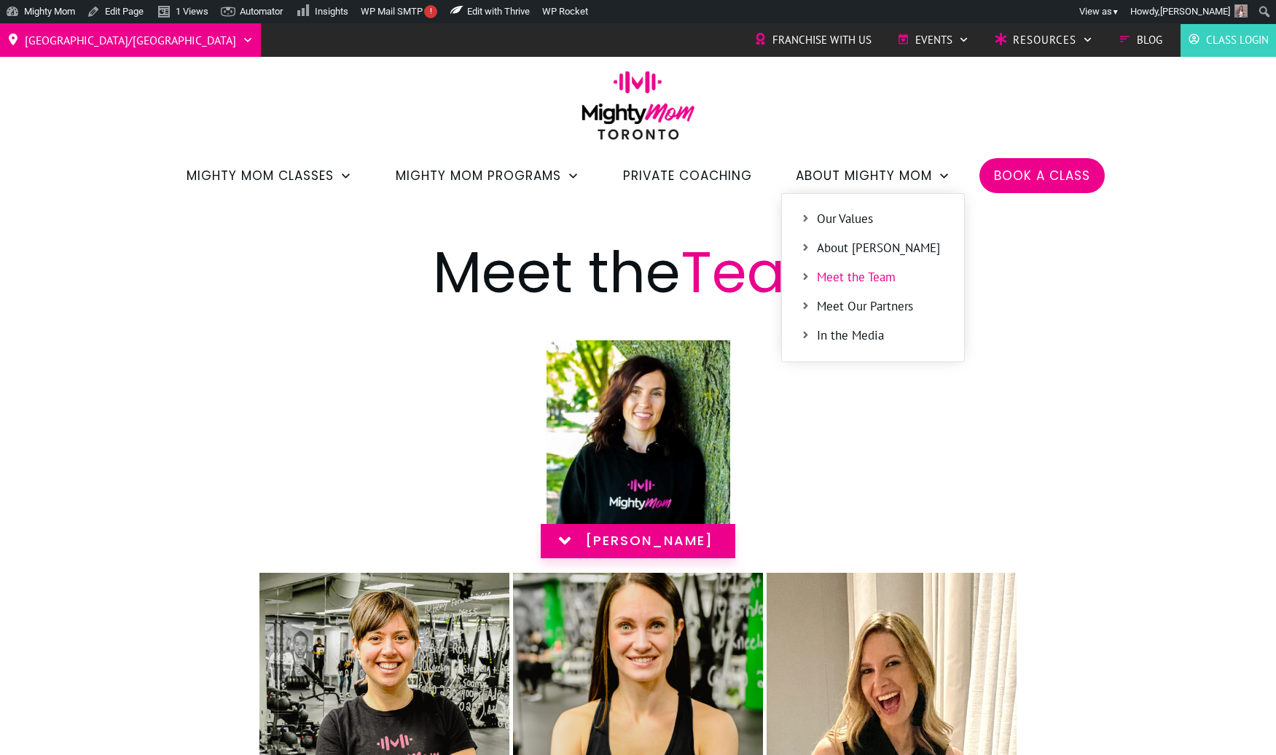
click at [841, 302] on span "Meet Our Partners" at bounding box center [881, 306] width 129 height 19
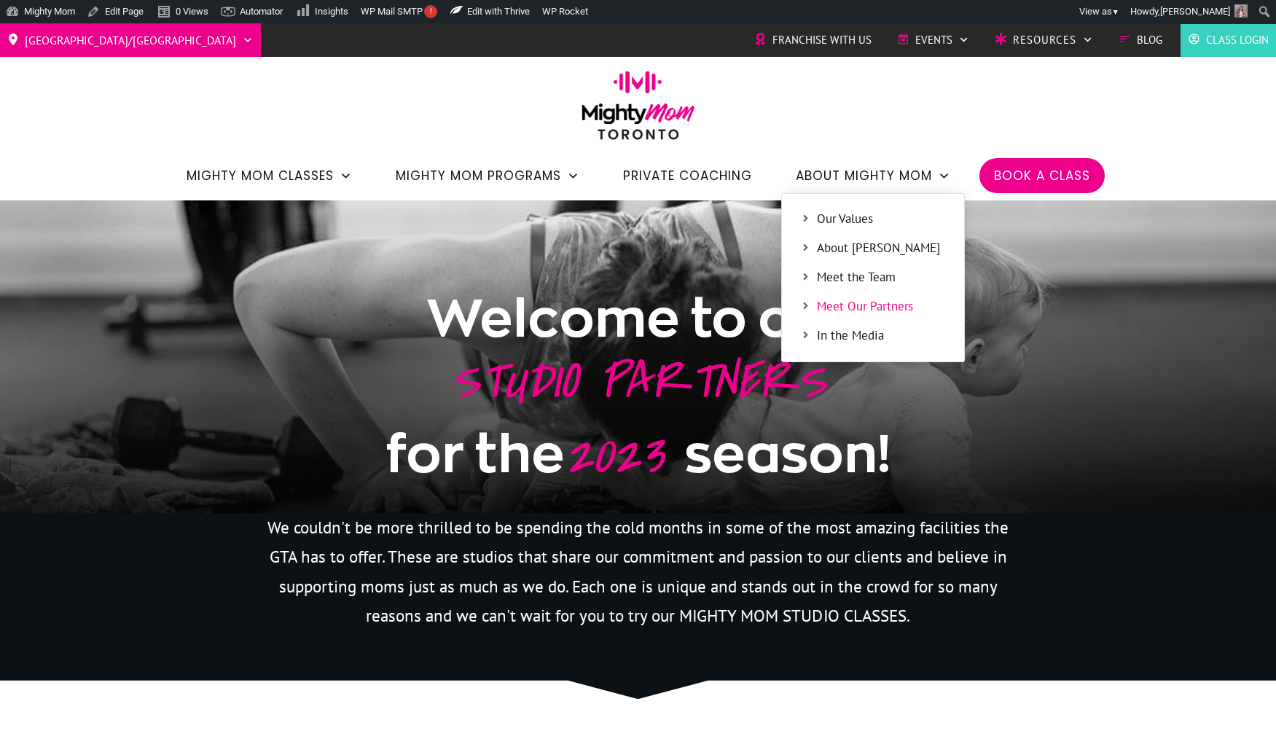
click at [849, 331] on span "In the Media" at bounding box center [881, 335] width 129 height 19
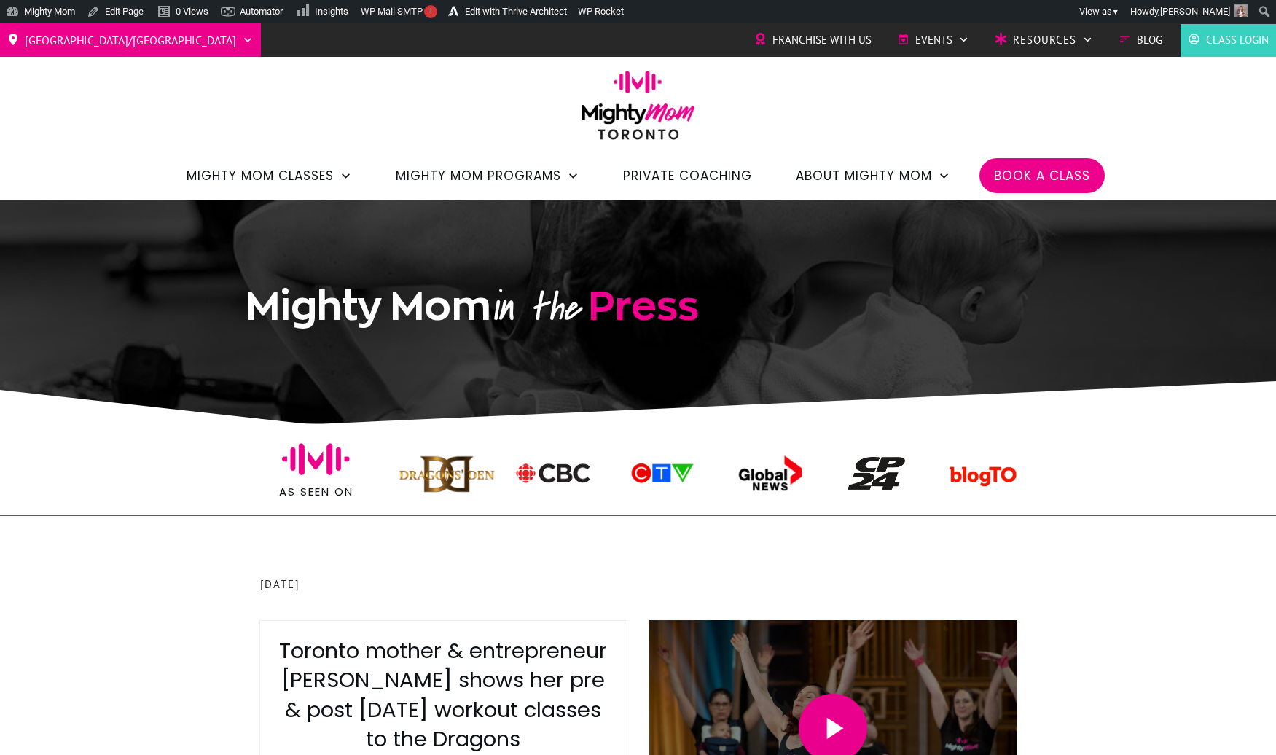
click at [1006, 184] on span "Book a Class" at bounding box center [1042, 175] width 96 height 25
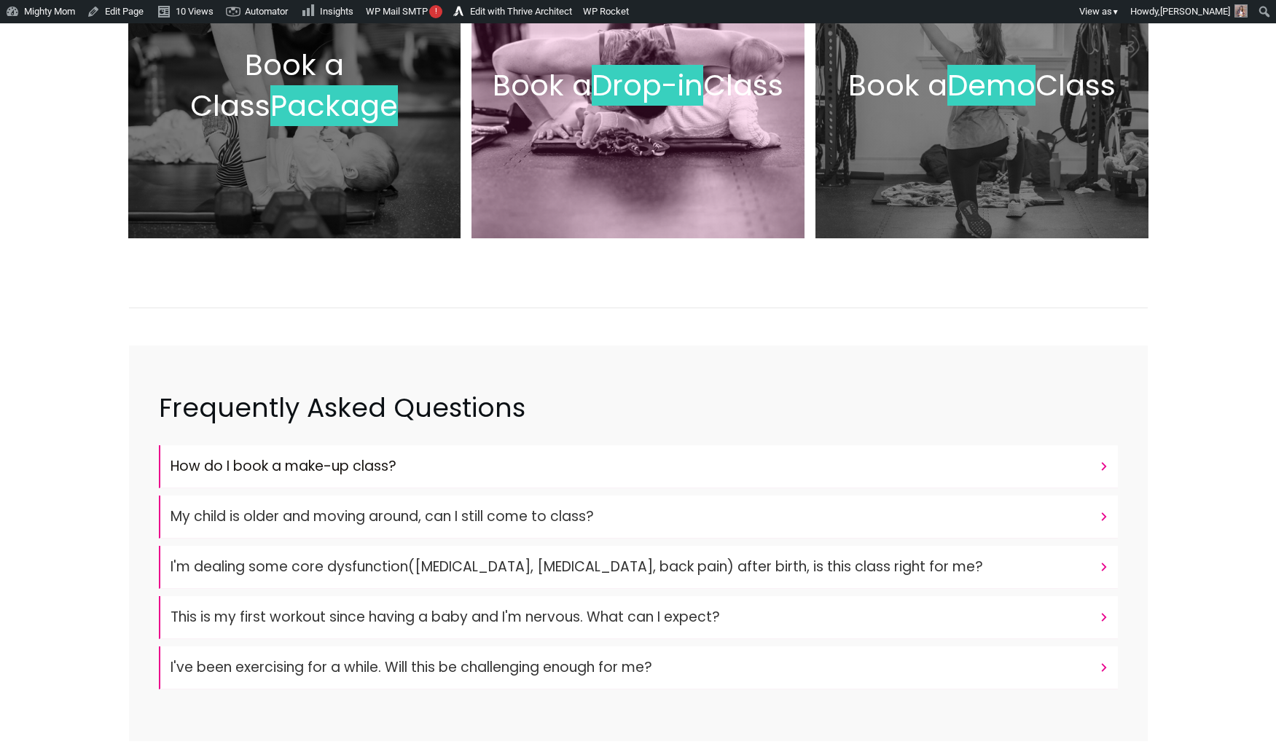
scroll to position [7, 0]
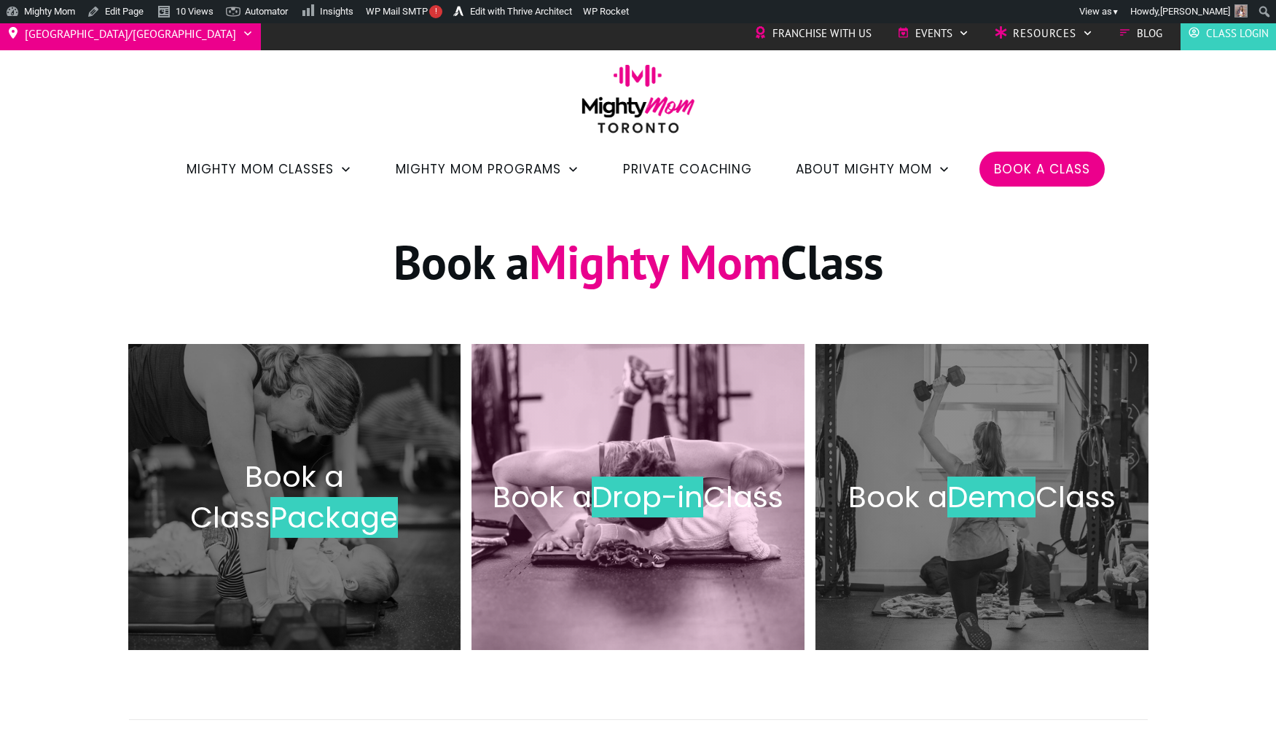
click at [626, 478] on h2 "Book a Drop-in Class" at bounding box center [638, 496] width 302 height 41
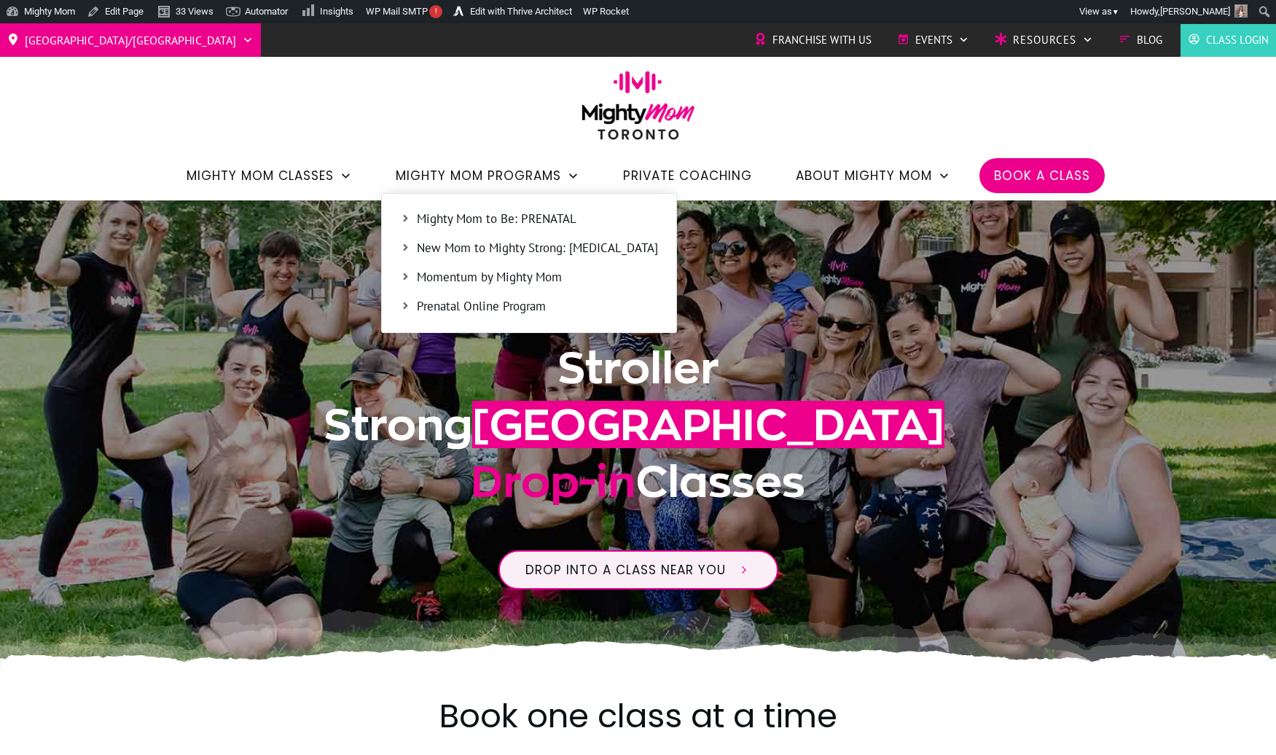
click at [511, 222] on span "Mighty Mom to Be: PRENATAL" at bounding box center [537, 219] width 241 height 19
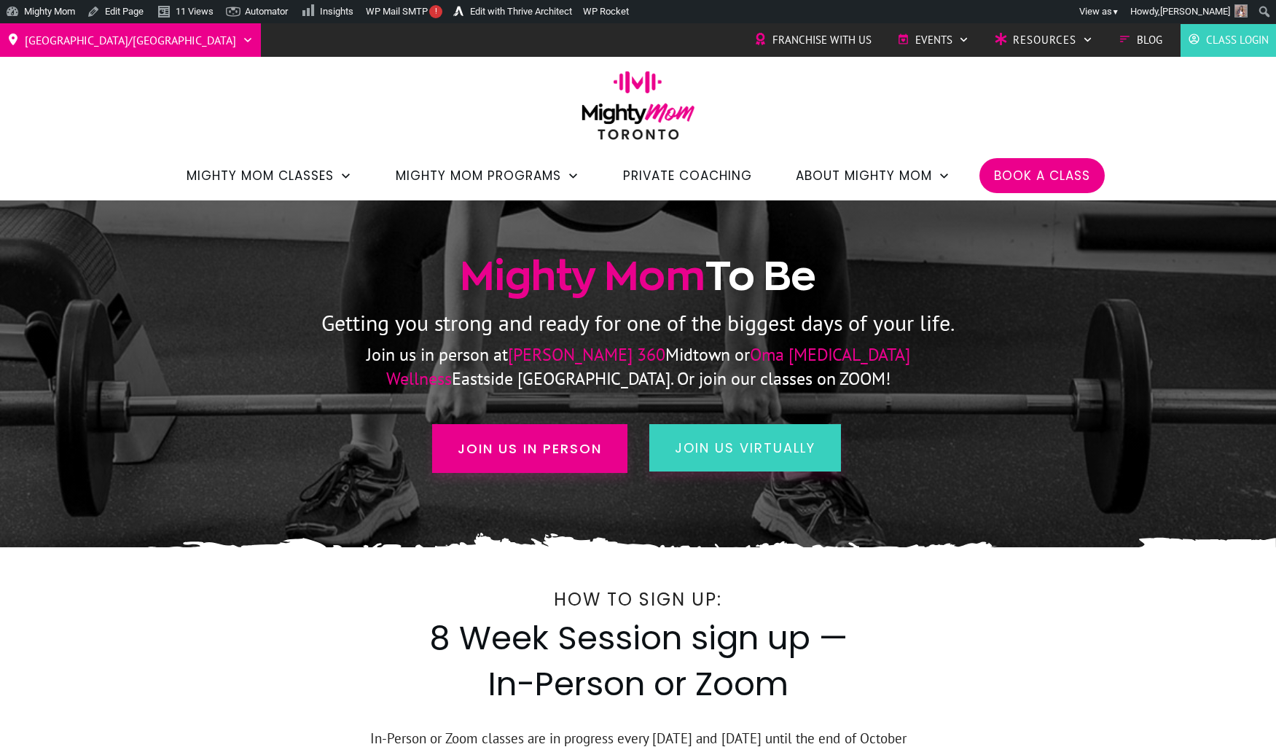
scroll to position [1, 0]
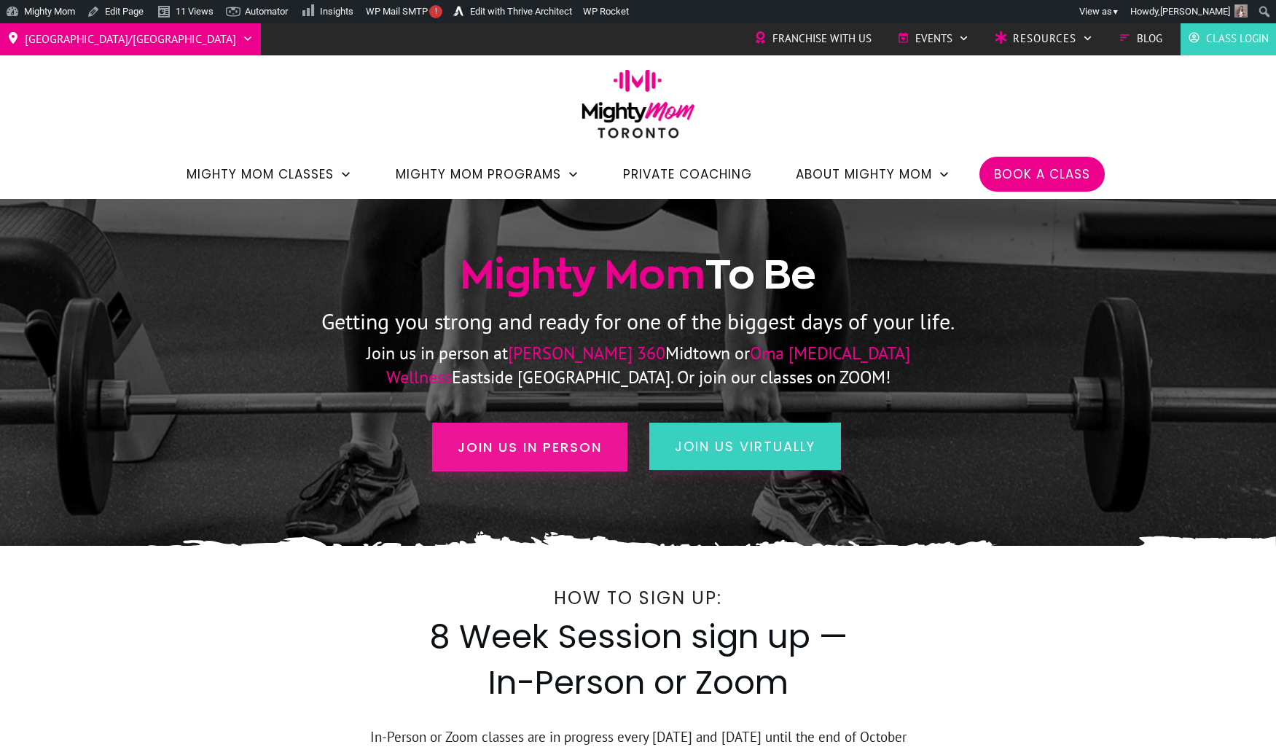
click at [546, 443] on span "Join us in person" at bounding box center [529, 447] width 144 height 20
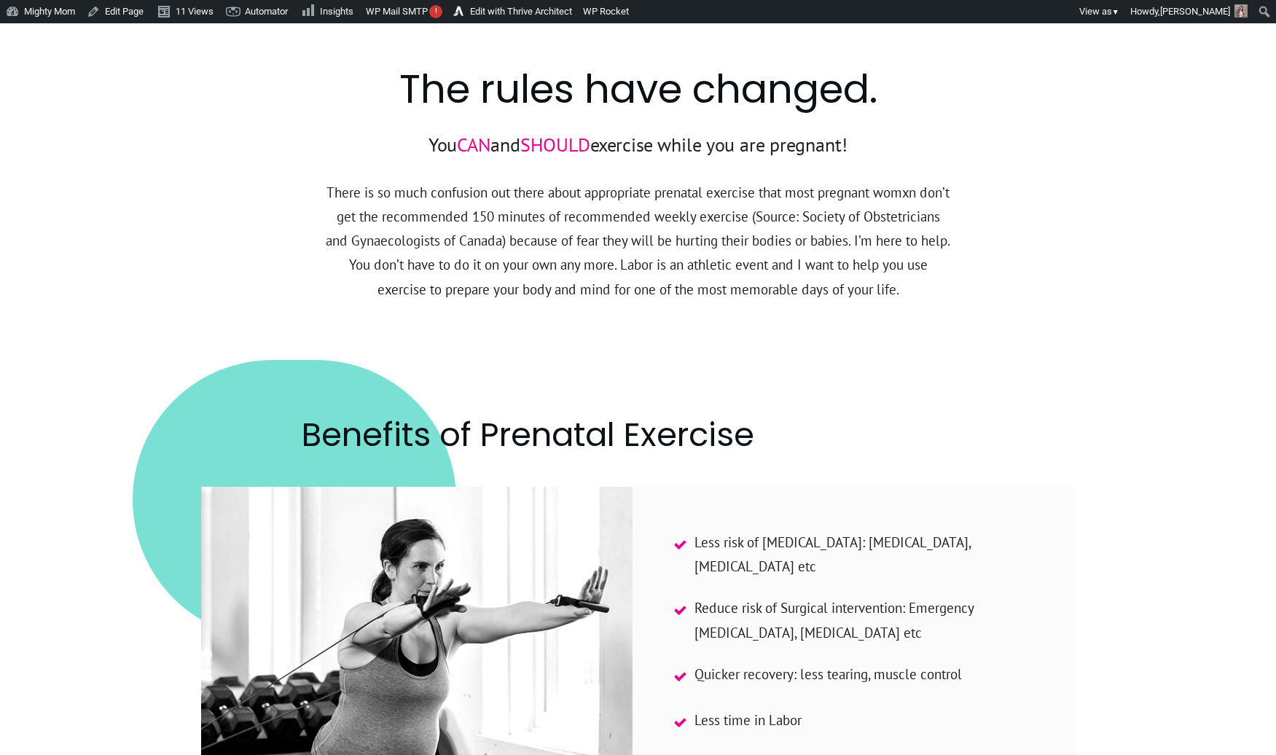
scroll to position [2146, 0]
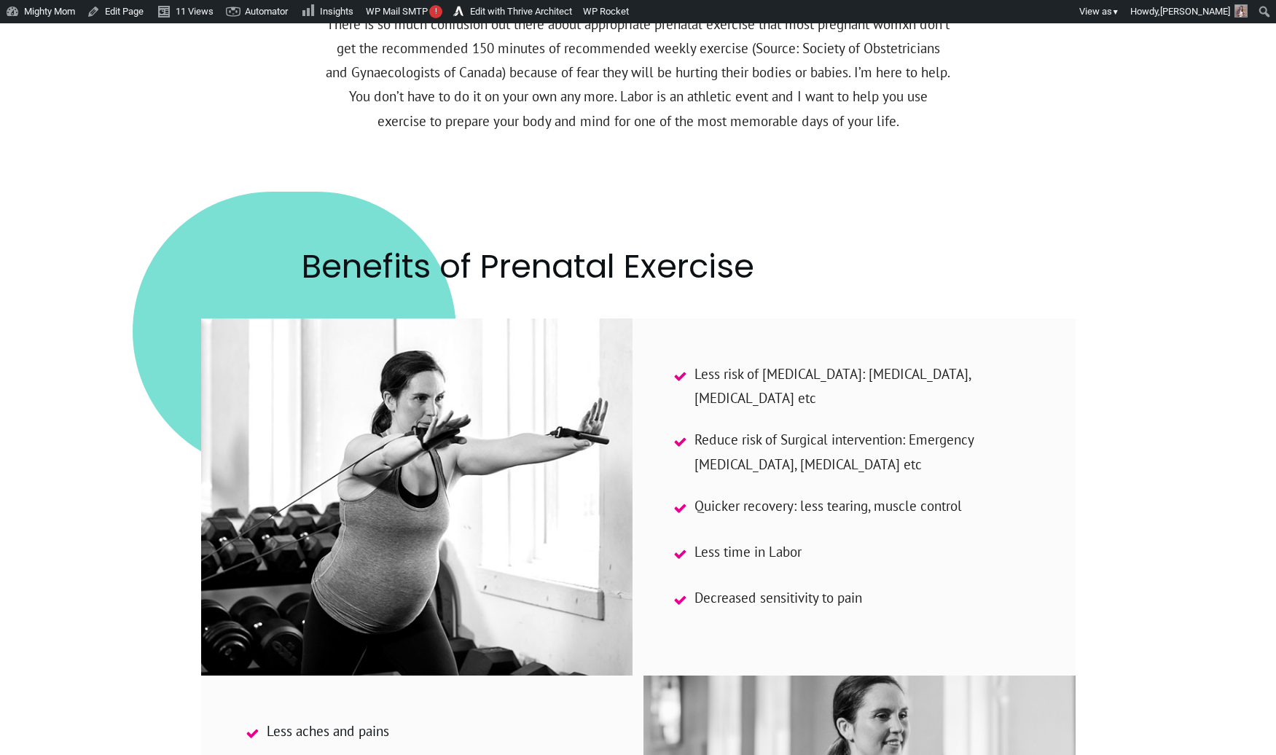
click at [540, 324] on div at bounding box center [417, 496] width 432 height 357
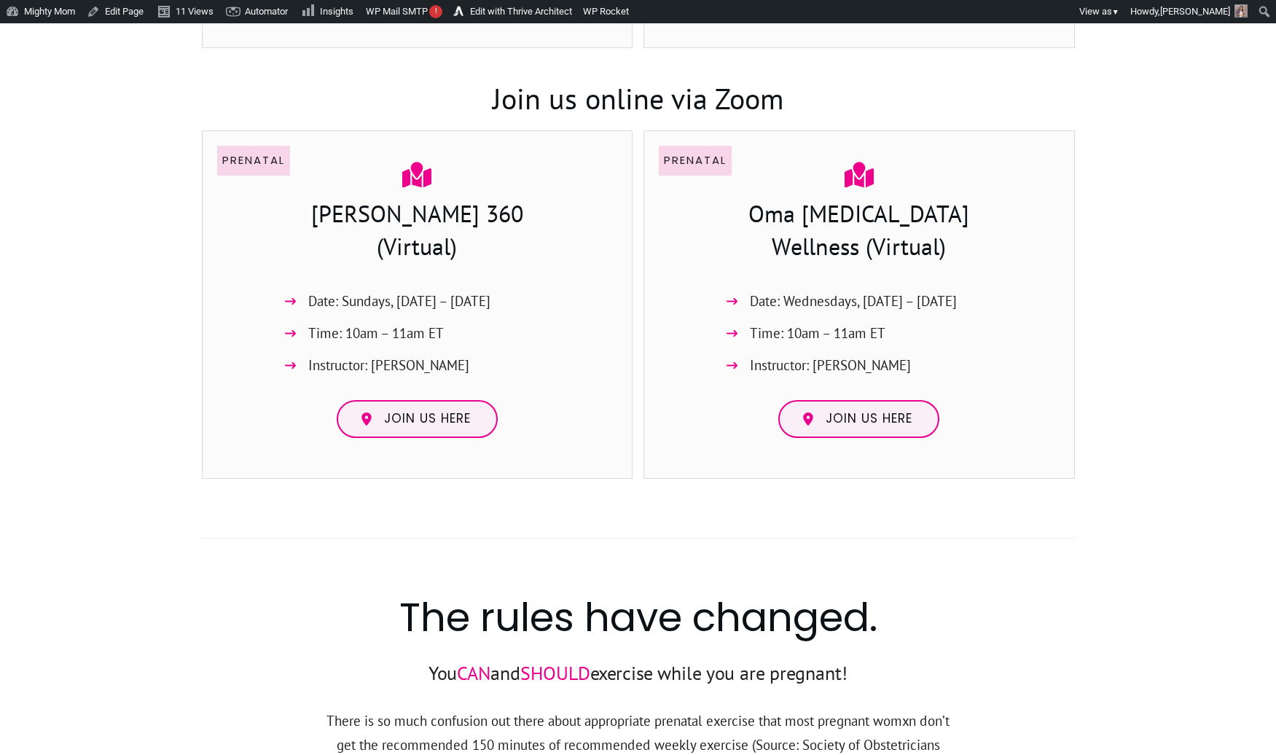
scroll to position [1370, 0]
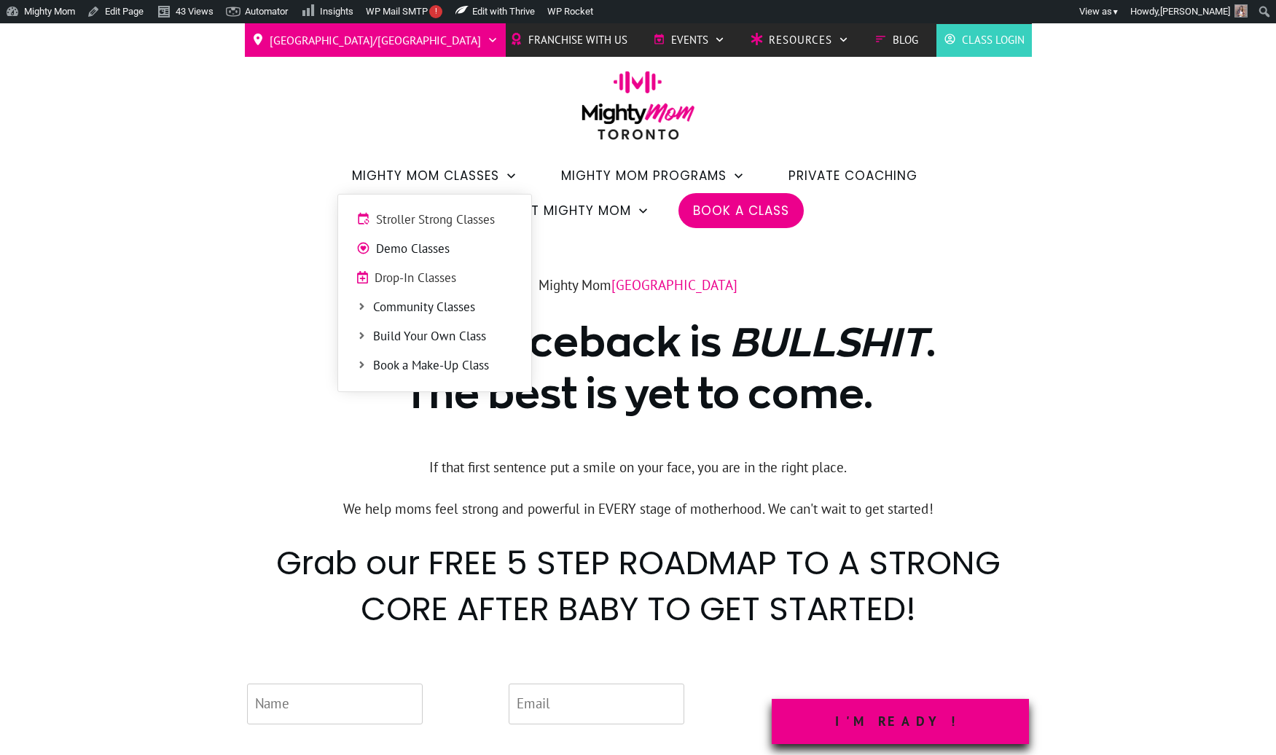
click at [431, 226] on span "Stroller Strong Classes" at bounding box center [444, 220] width 137 height 19
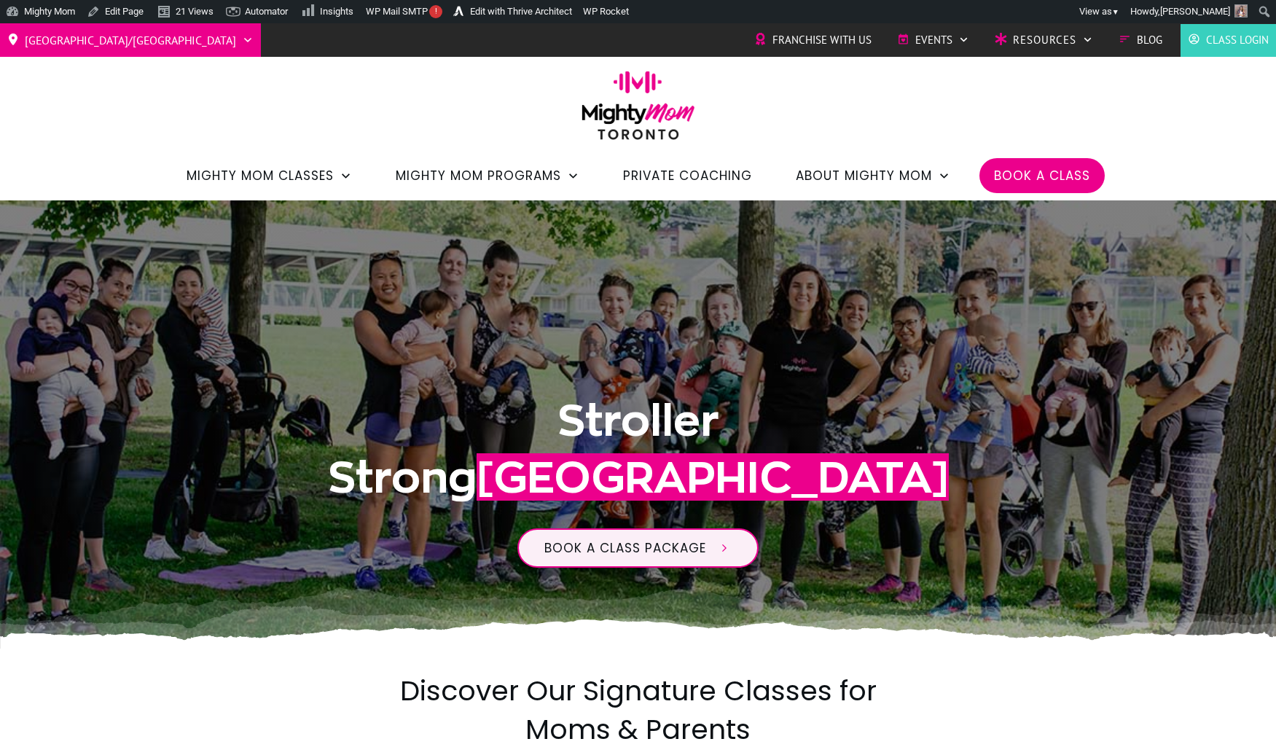
click at [688, 79] on img at bounding box center [638, 110] width 128 height 79
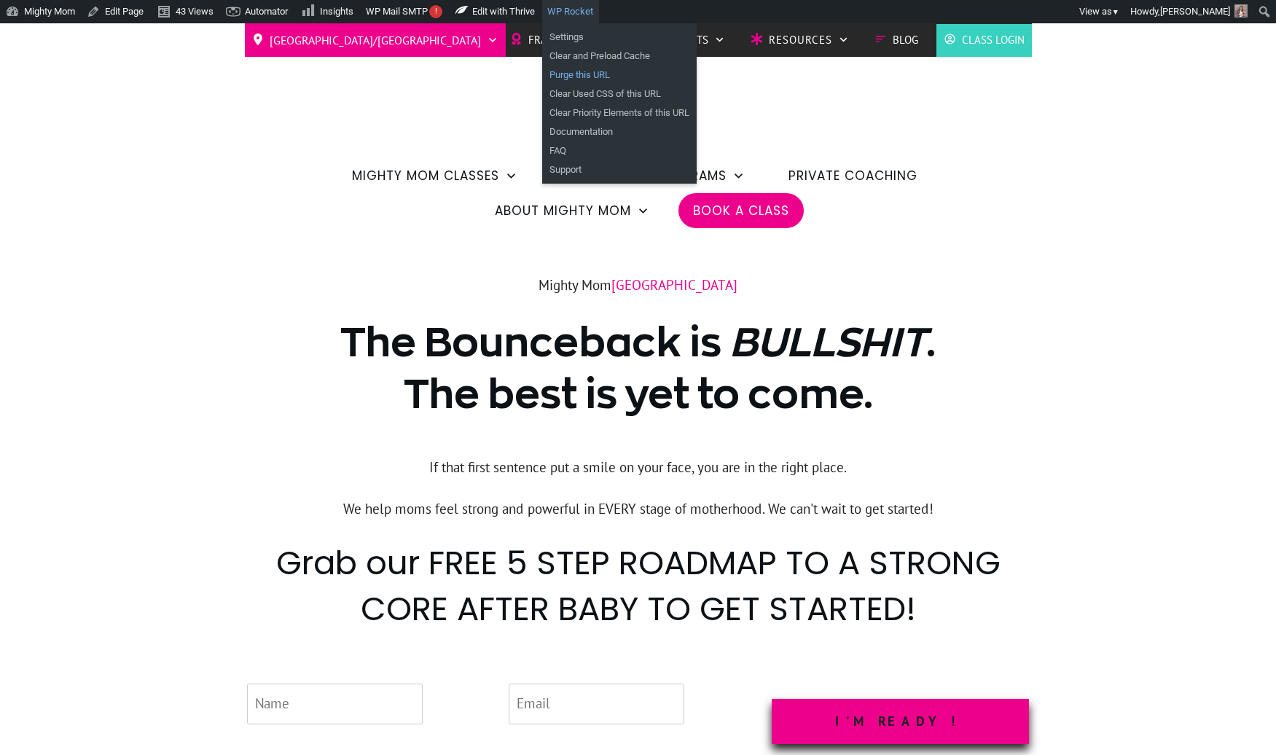
click at [605, 76] on link "Purge this URL" at bounding box center [619, 75] width 154 height 19
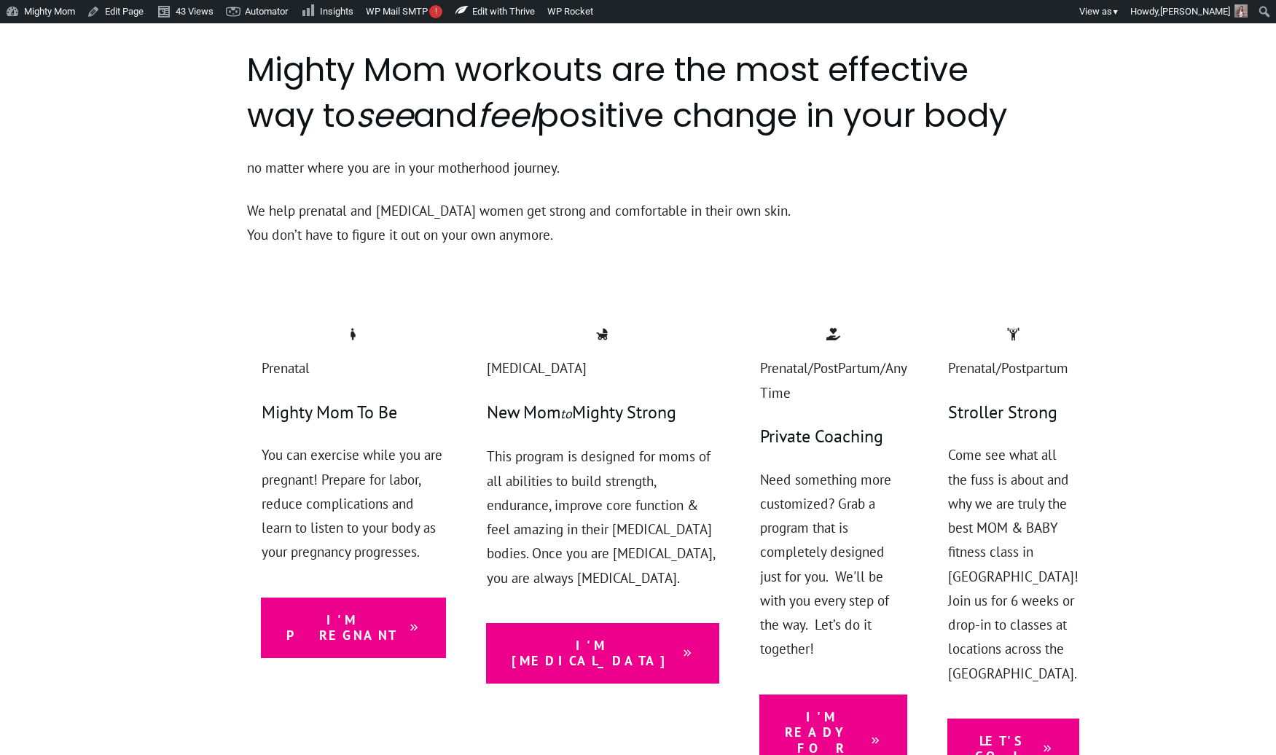
scroll to position [1413, 0]
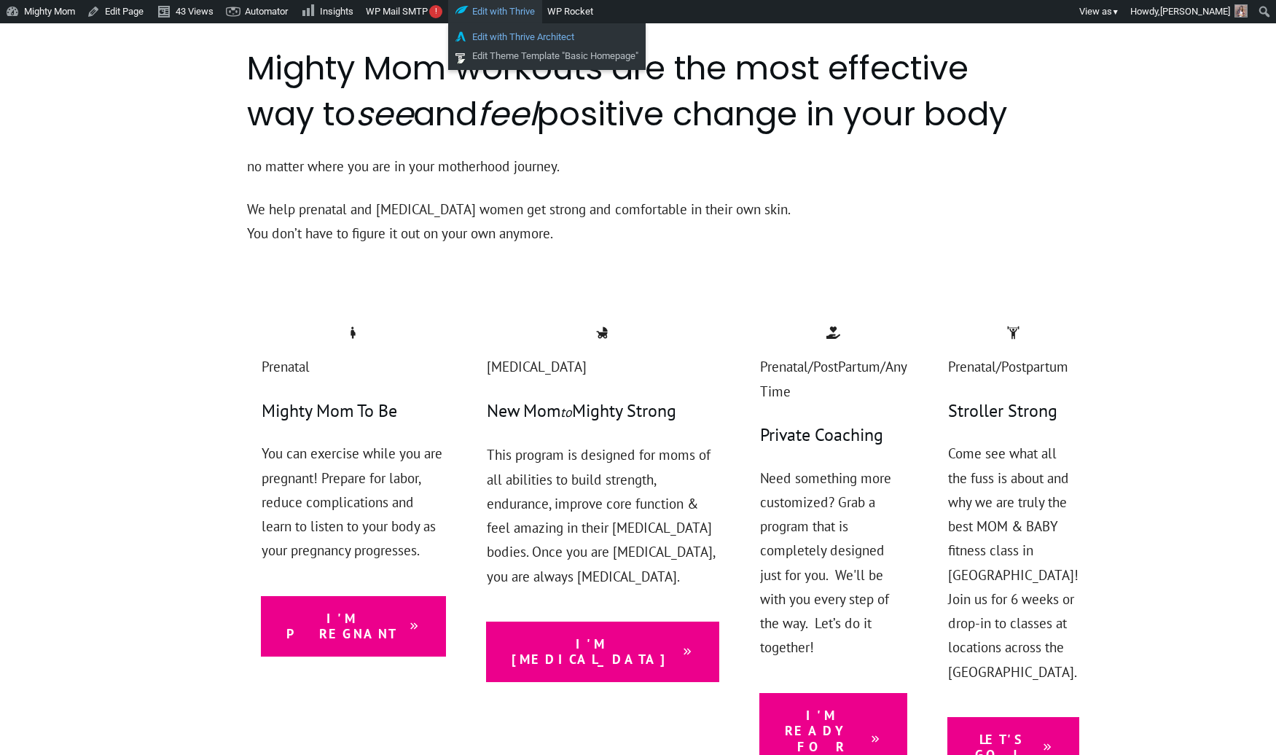
click at [516, 34] on link "Edit with Thrive Architect" at bounding box center [546, 37] width 197 height 19
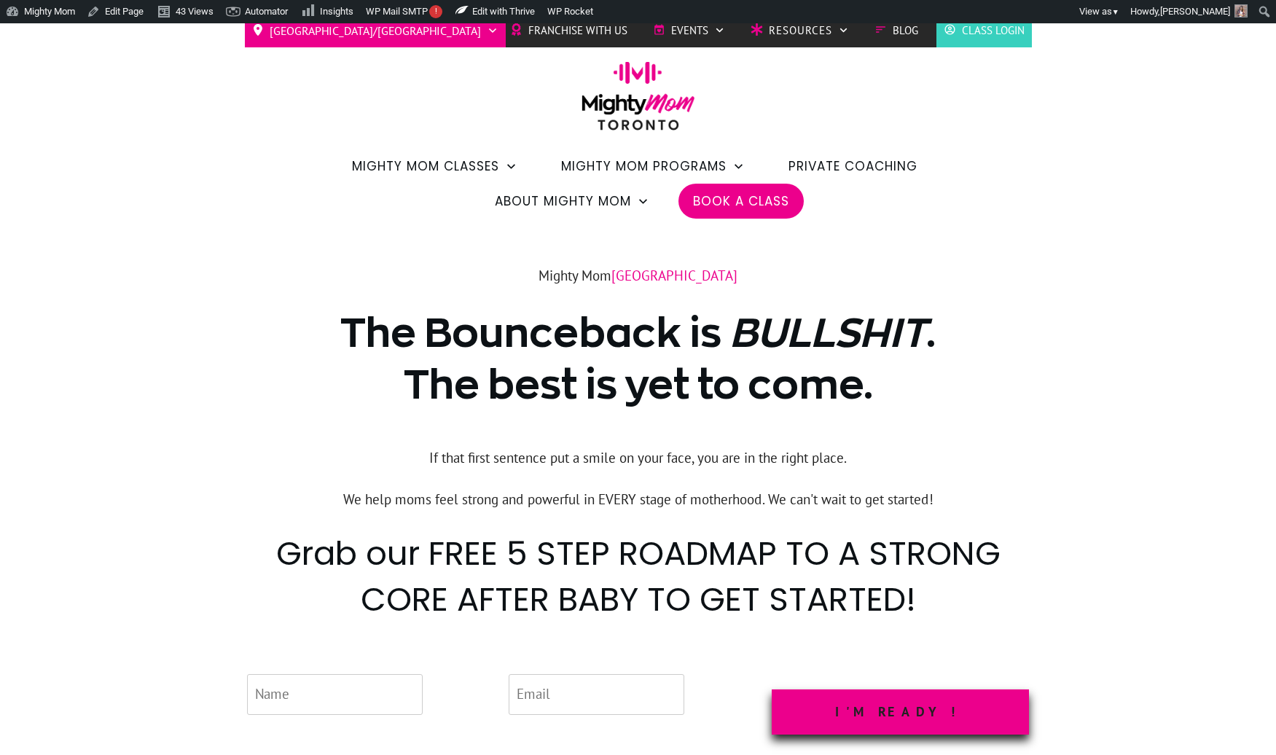
scroll to position [0, 0]
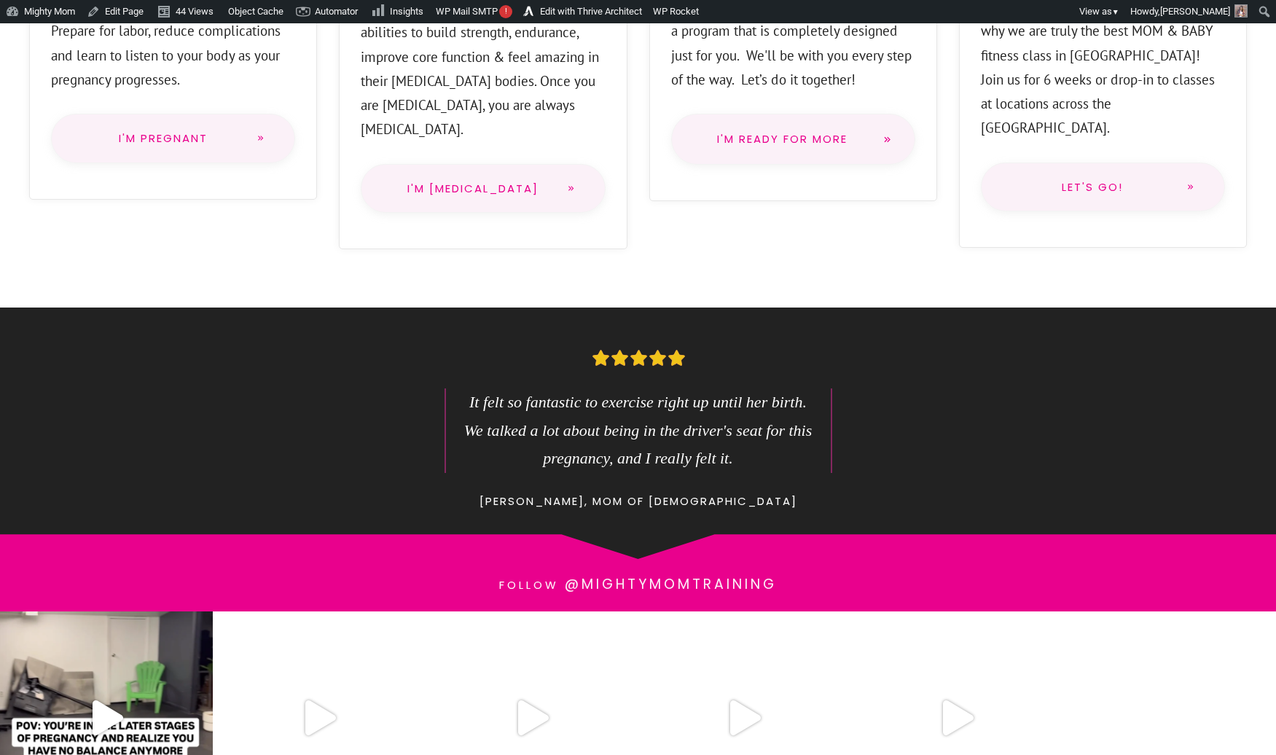
scroll to position [944, 0]
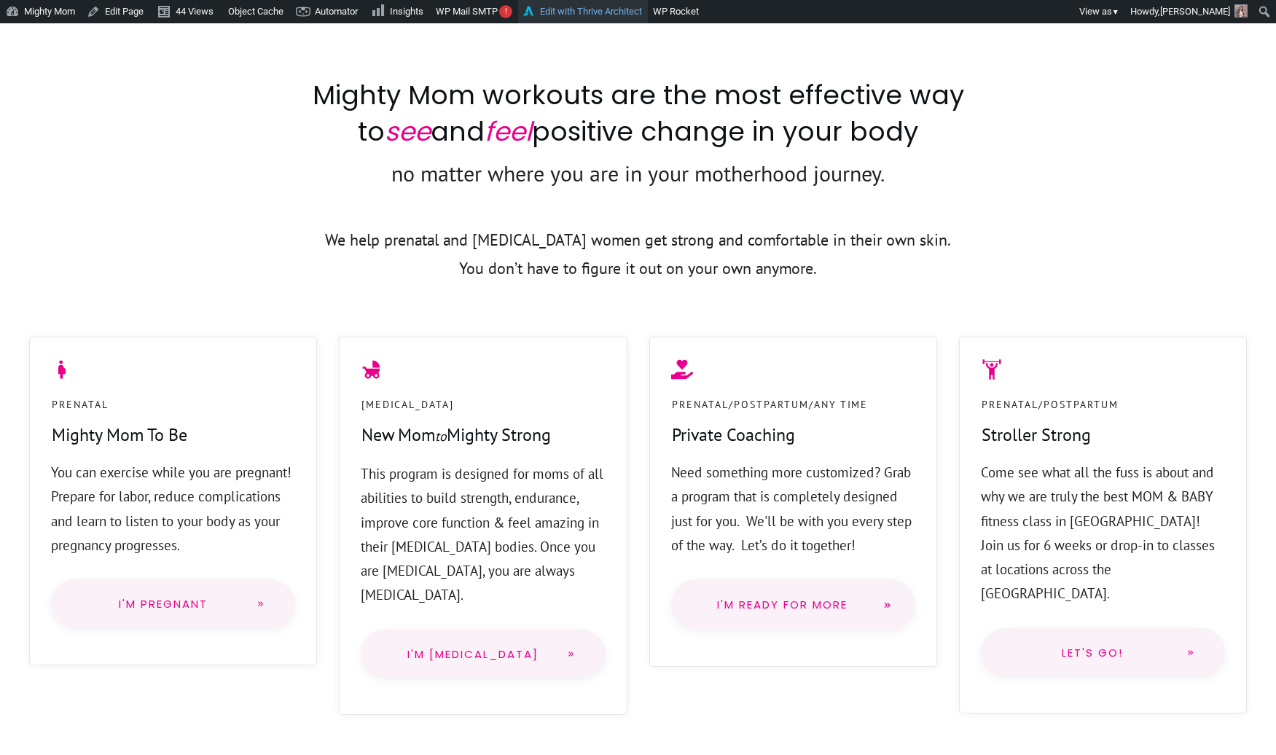
click at [584, 17] on link "Edit with Thrive Architect" at bounding box center [583, 11] width 130 height 23
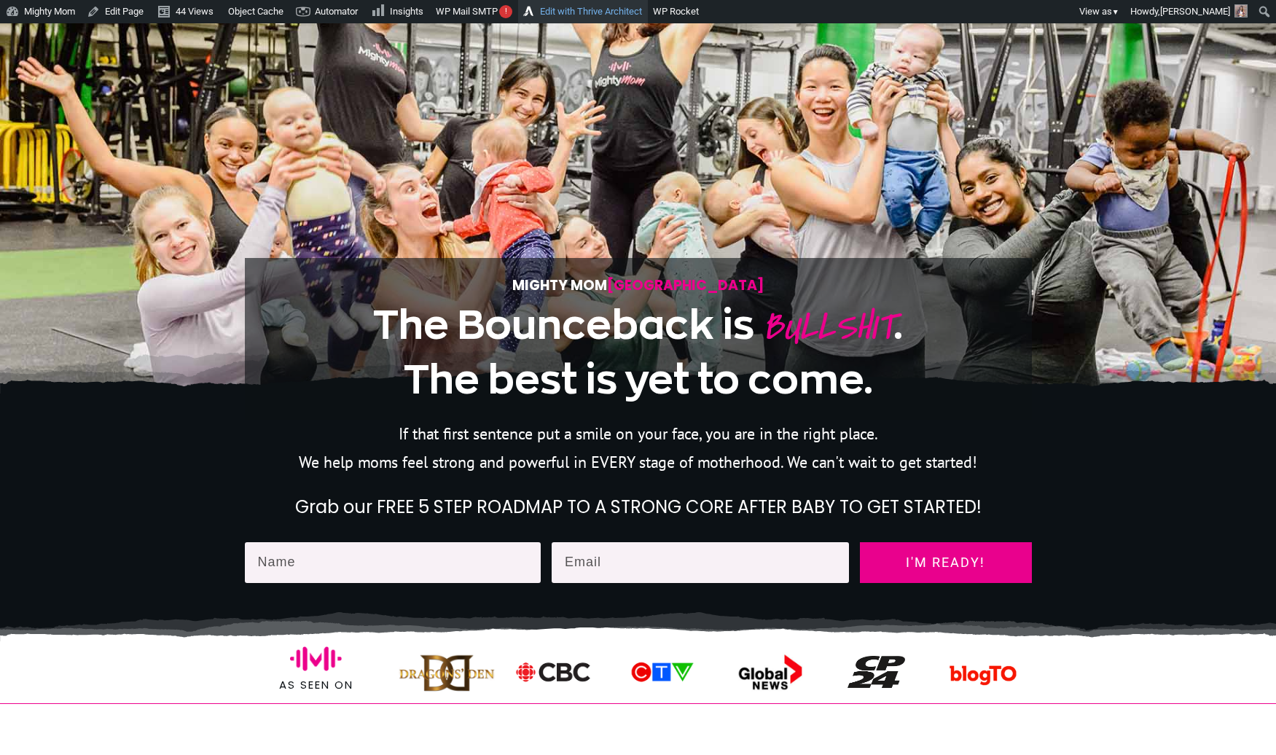
scroll to position [0, 0]
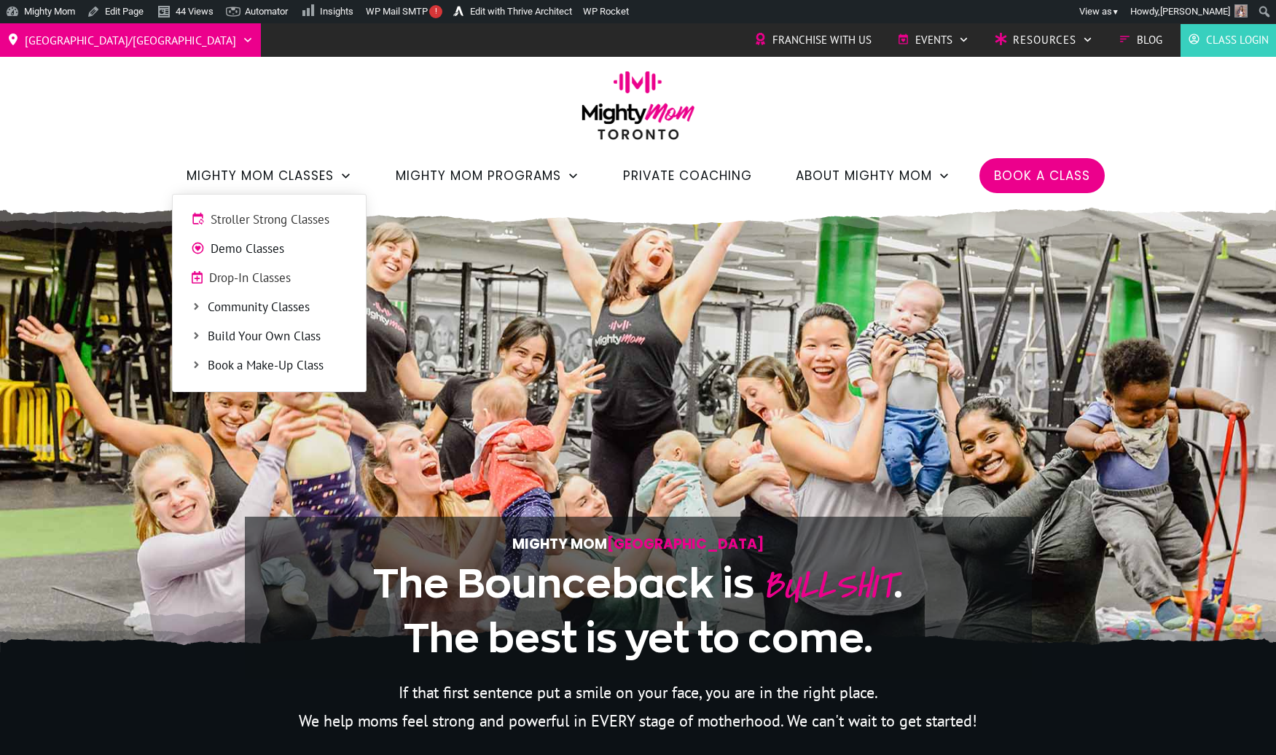
click at [264, 203] on li "Stroller Strong Classes" at bounding box center [269, 216] width 178 height 29
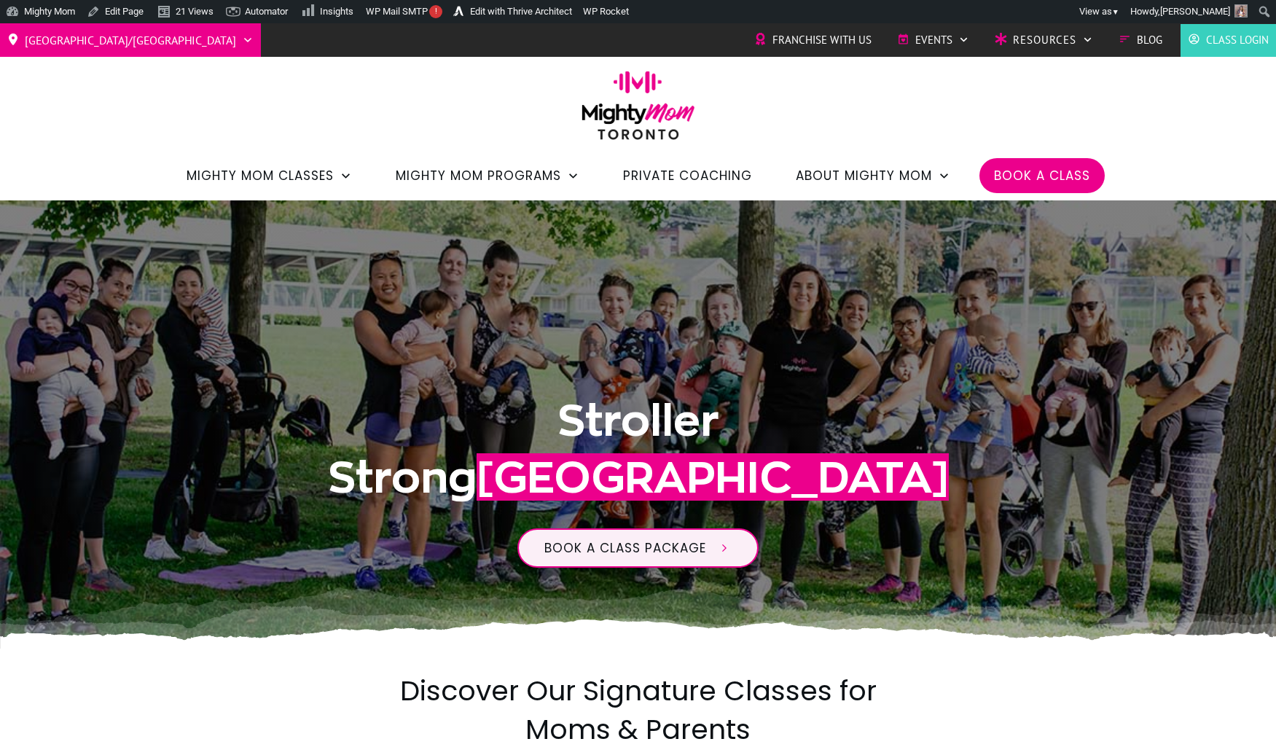
click at [655, 109] on img at bounding box center [638, 110] width 128 height 79
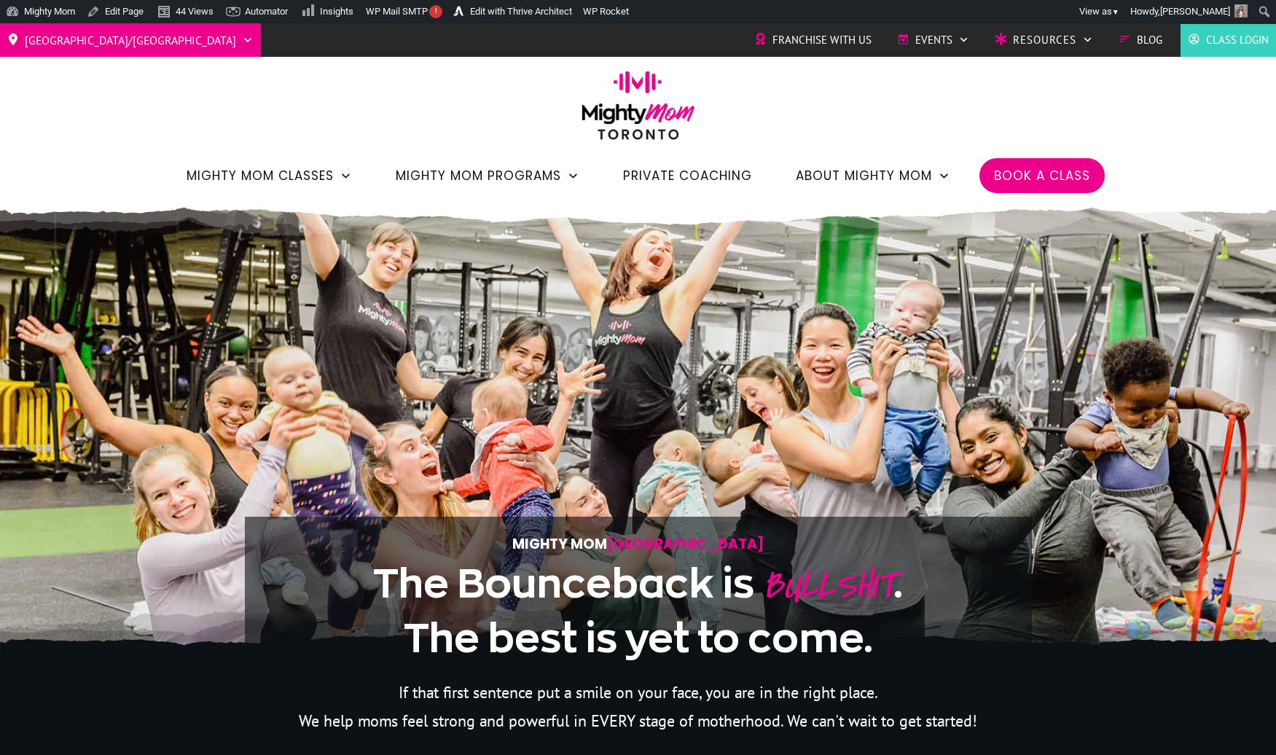
click at [838, 34] on span "Franchise with Us" at bounding box center [821, 40] width 99 height 22
click at [935, 68] on span "Charity Stroller Walk" at bounding box center [967, 74] width 99 height 22
click at [1040, 55] on li "Resources Ebooks Programs & Discounts" at bounding box center [1043, 40] width 113 height 33
click at [1029, 74] on span "Ebooks" at bounding box center [1070, 70] width 109 height 22
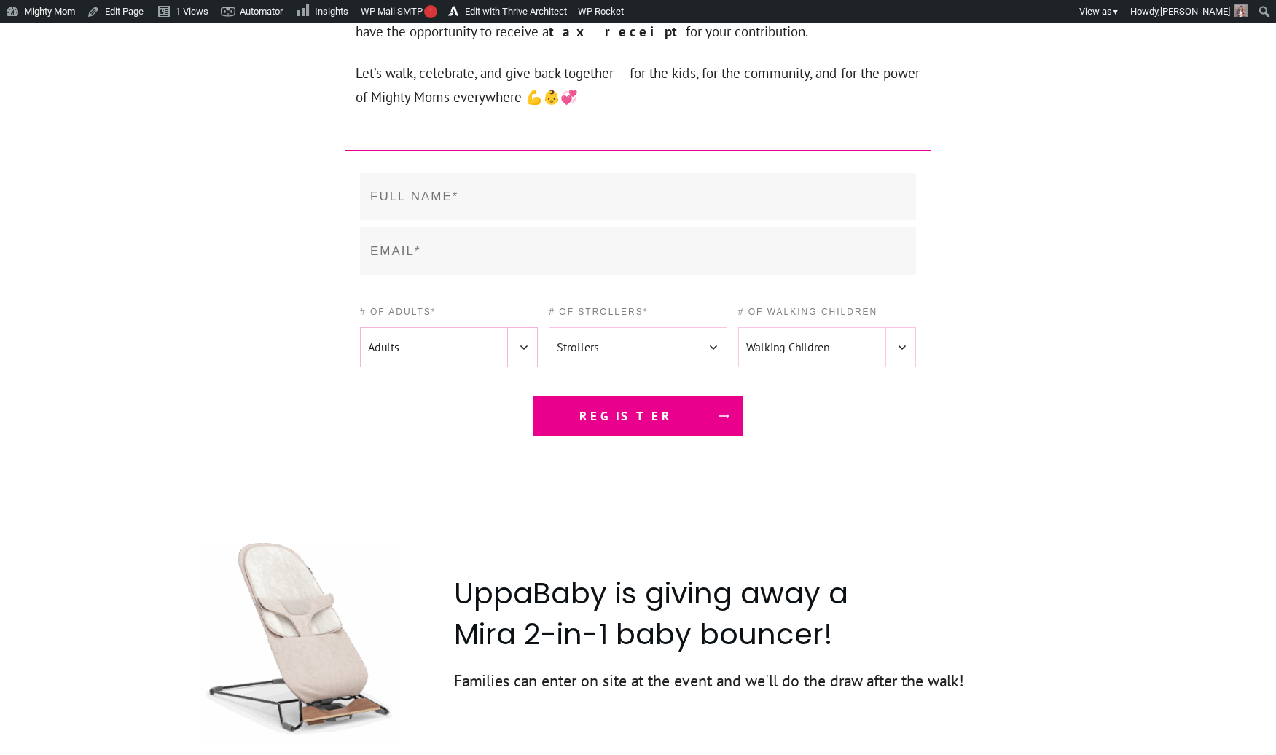
scroll to position [2199, 0]
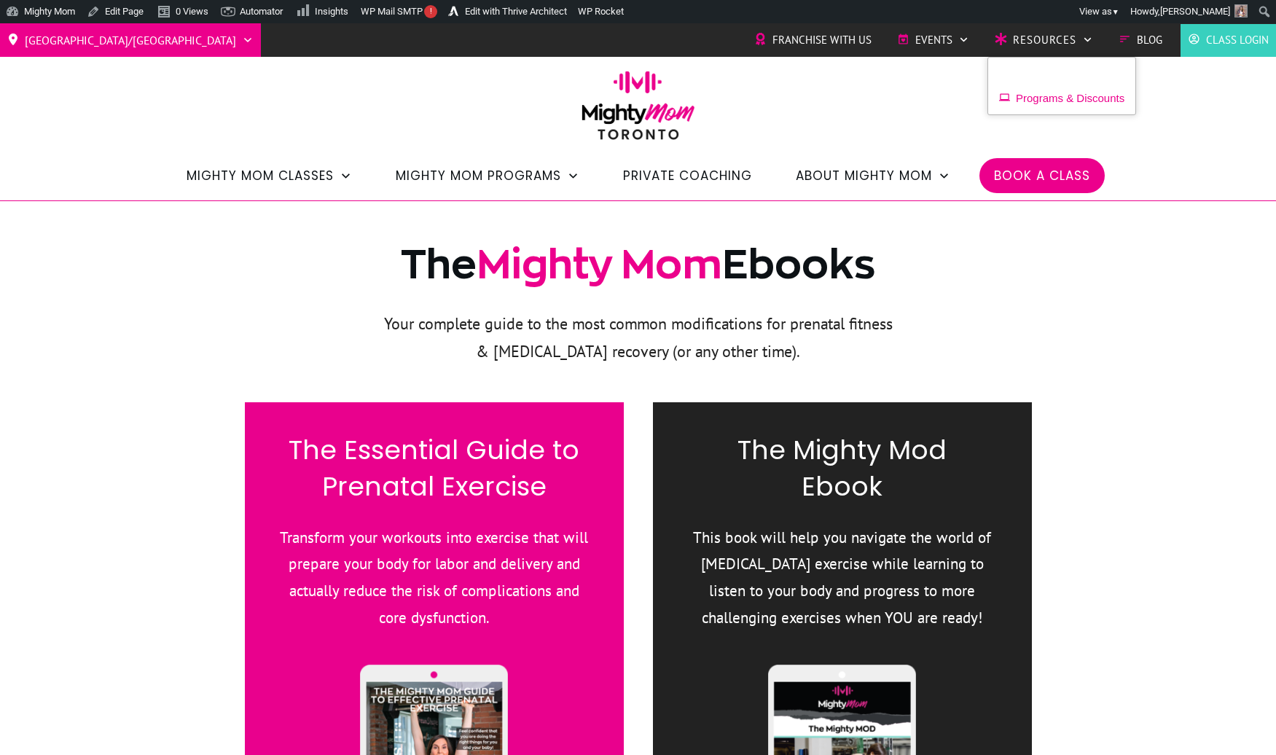
click at [1031, 106] on span "Programs & Discounts" at bounding box center [1070, 98] width 109 height 22
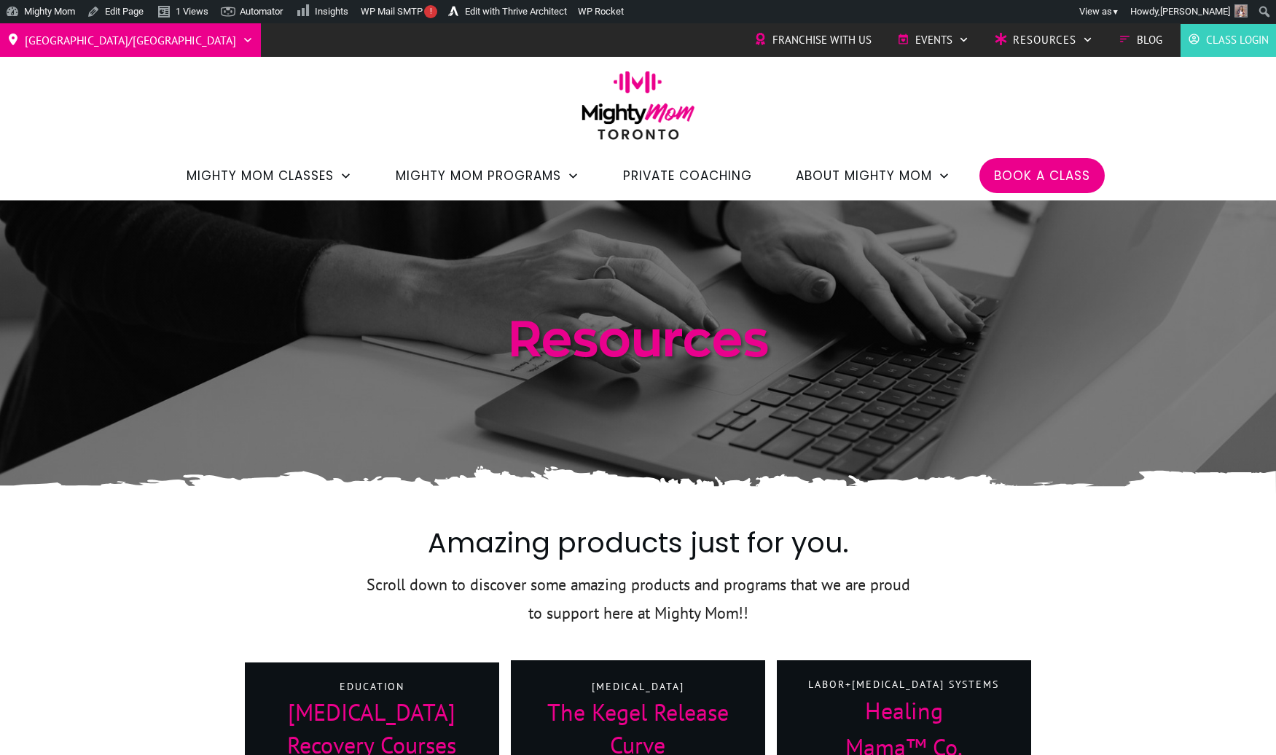
click at [1131, 40] on link "Blog" at bounding box center [1140, 40] width 44 height 22
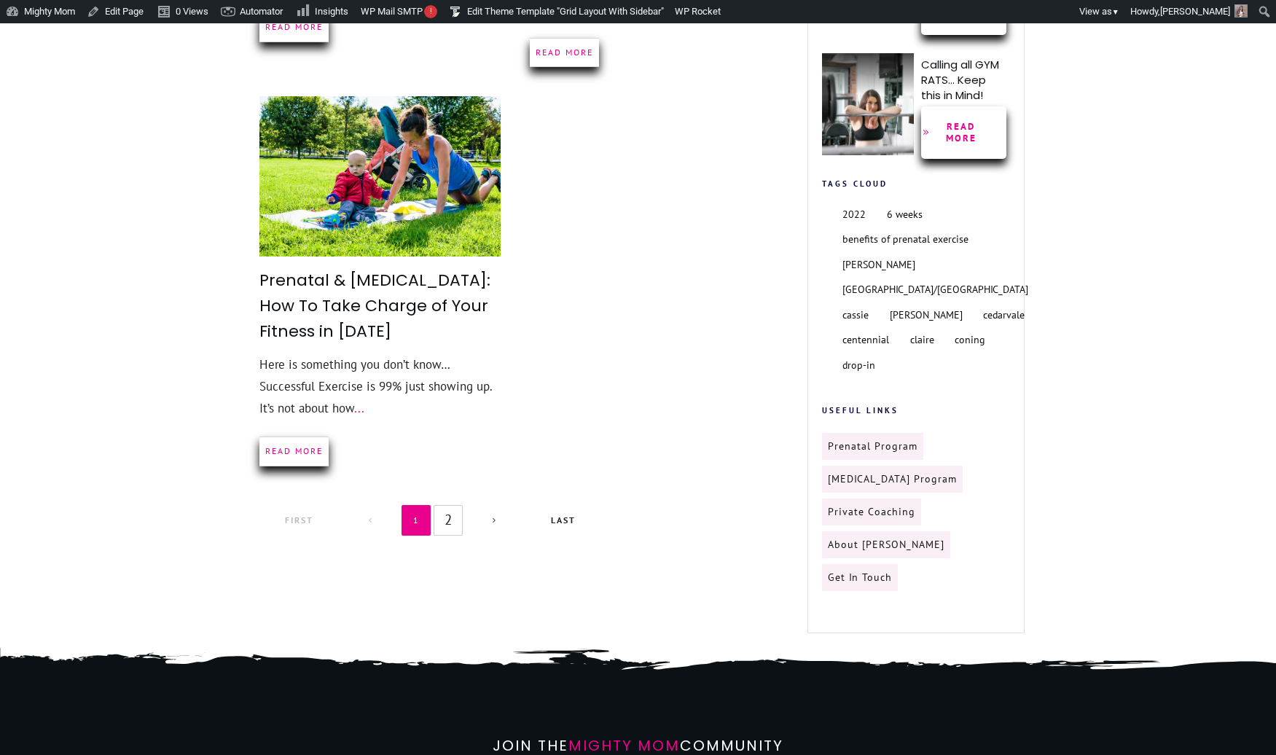
scroll to position [1103, 0]
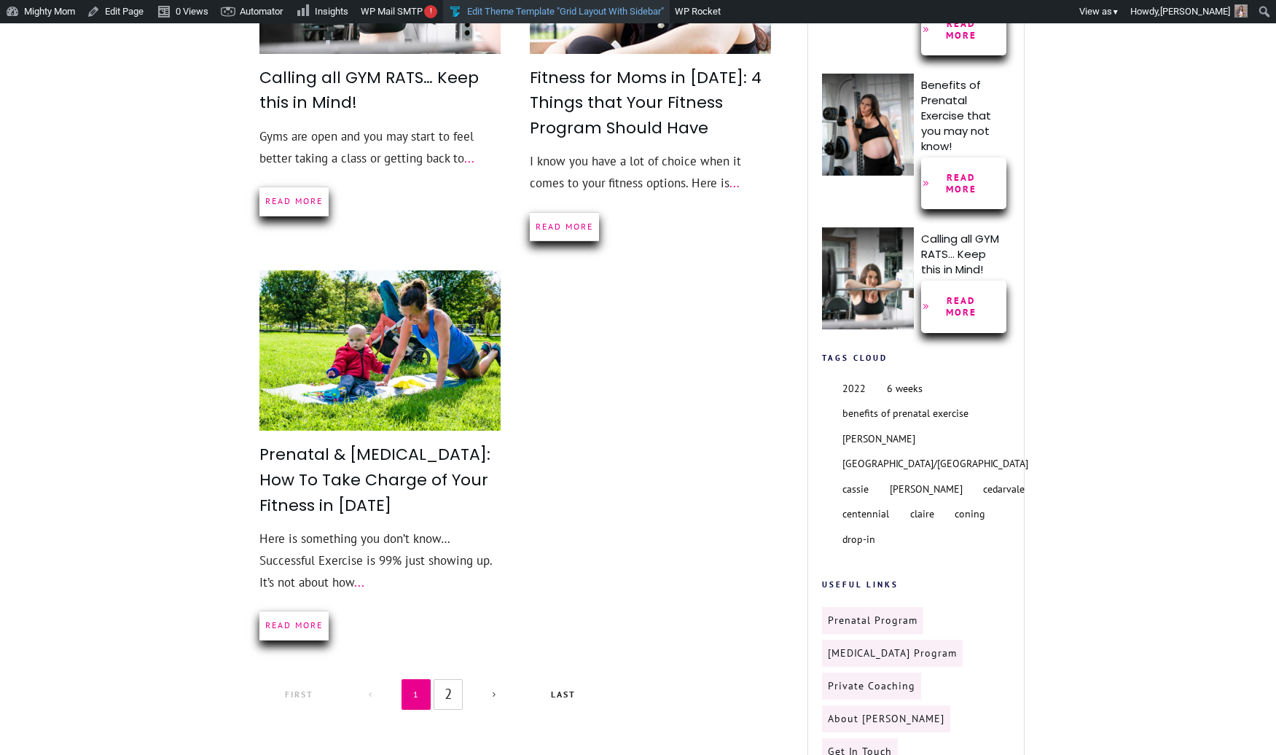
click at [625, 14] on link "Edit Theme Template "Grid Layout With Sidebar"" at bounding box center [556, 11] width 227 height 23
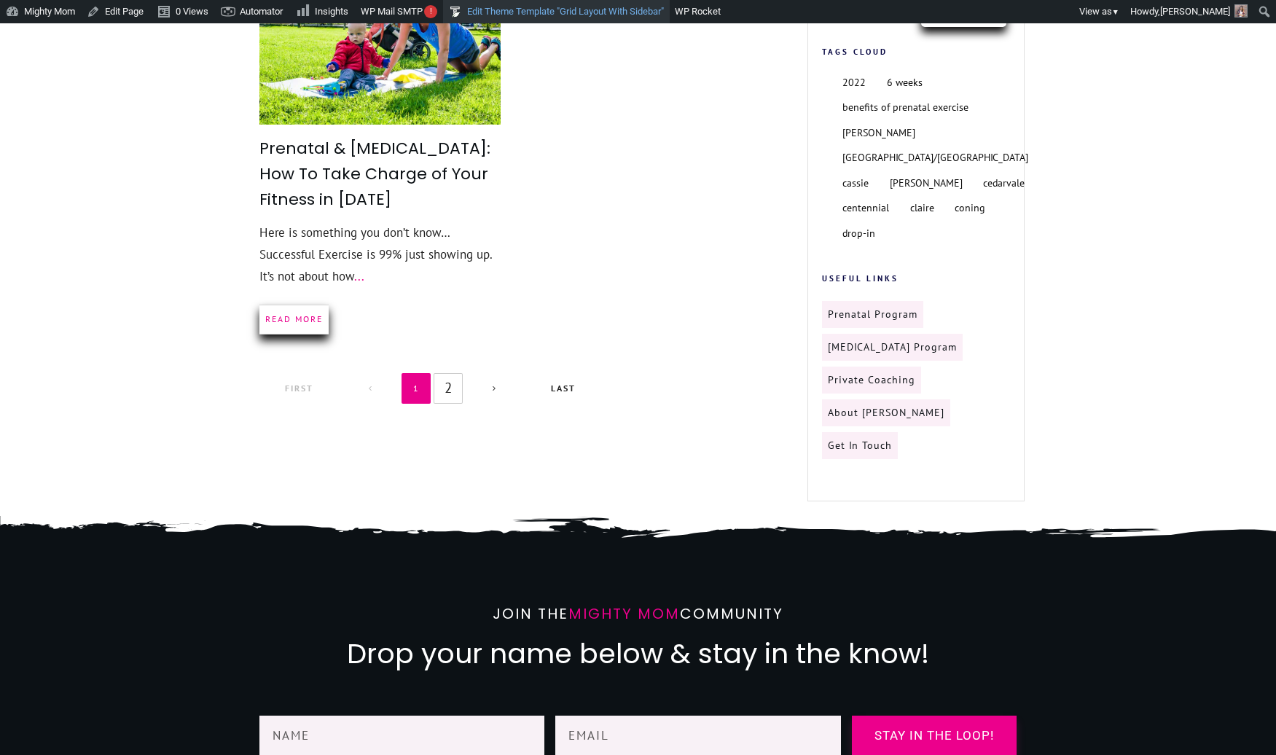
scroll to position [1436, 0]
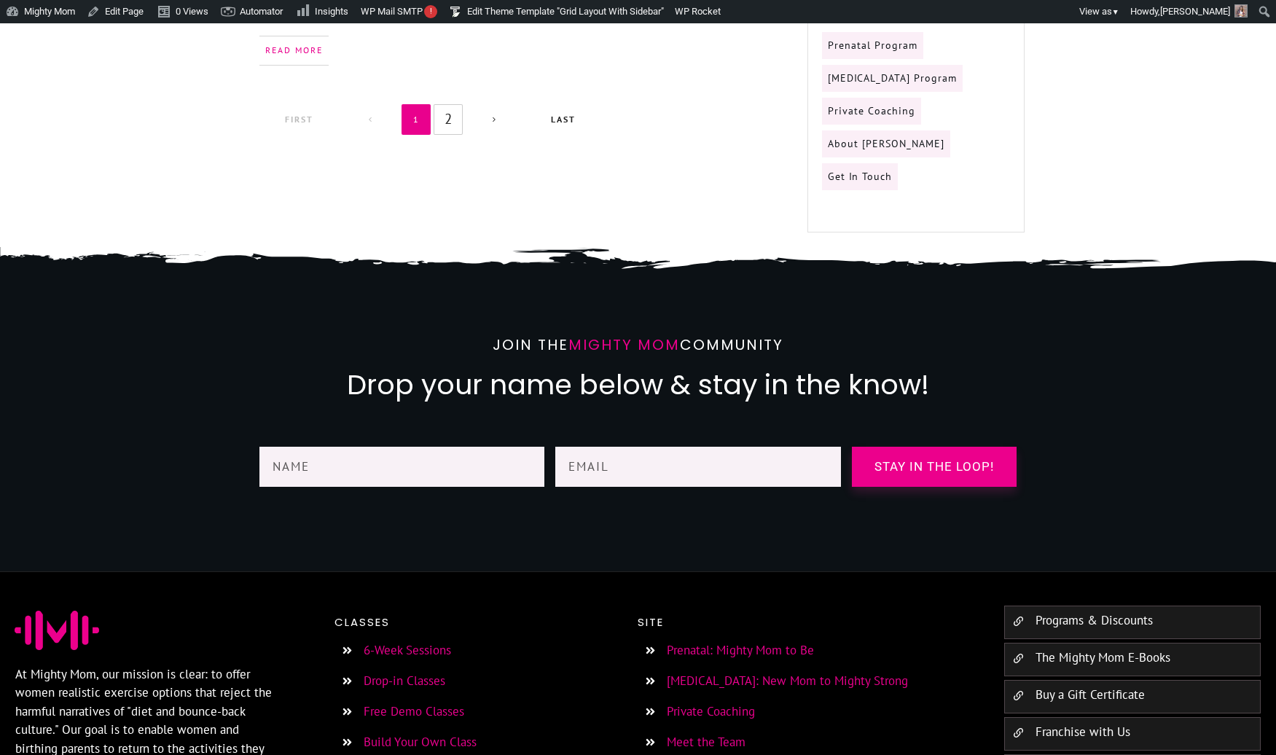
scroll to position [1696, 0]
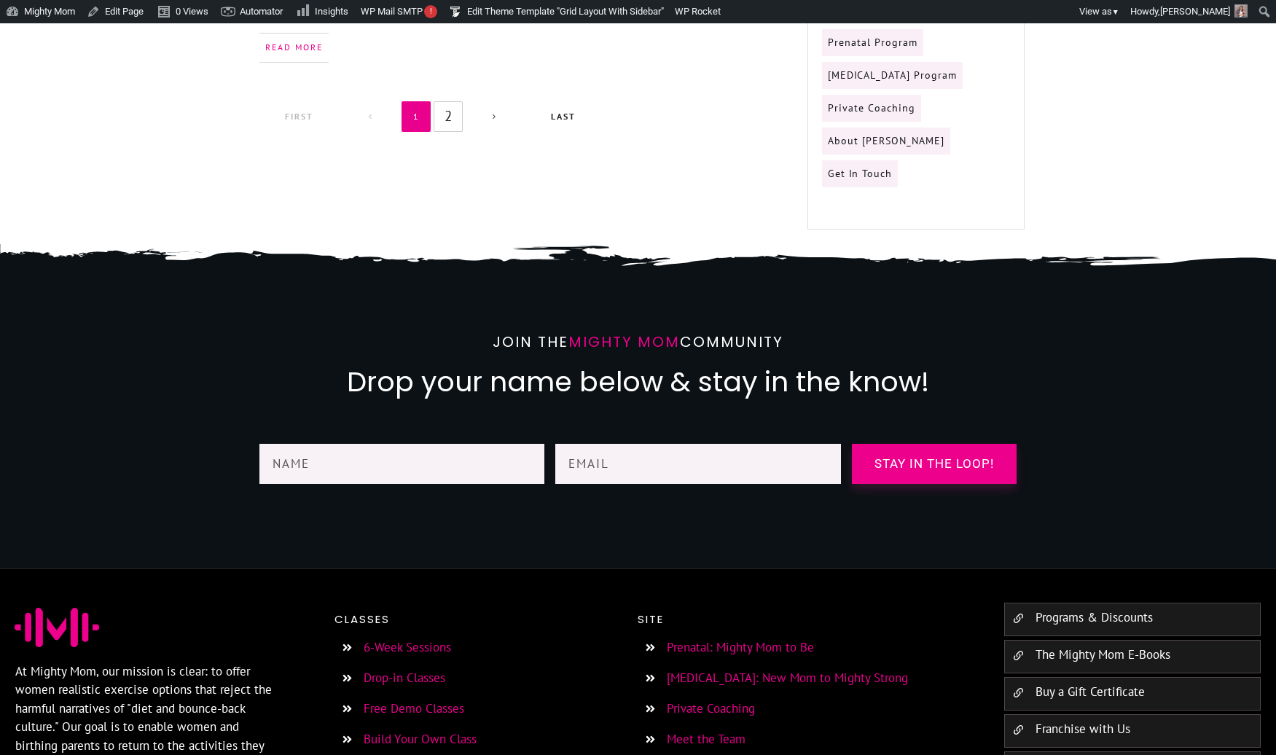
scroll to position [1680, 0]
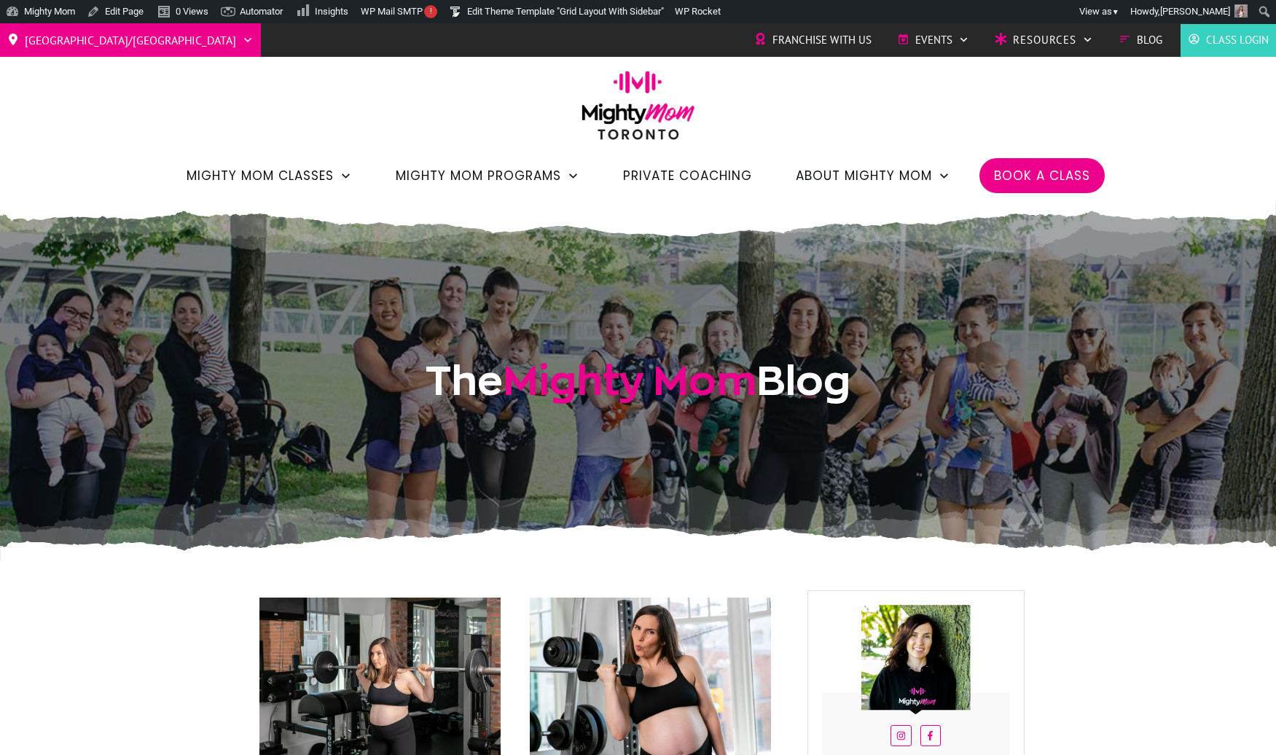
click at [439, 135] on div "[GEOGRAPHIC_DATA]/GTA Barrie Etobicoke [GEOGRAPHIC_DATA] West Franchise with Us…" at bounding box center [638, 111] width 1276 height 177
click at [638, 111] on img at bounding box center [638, 110] width 128 height 79
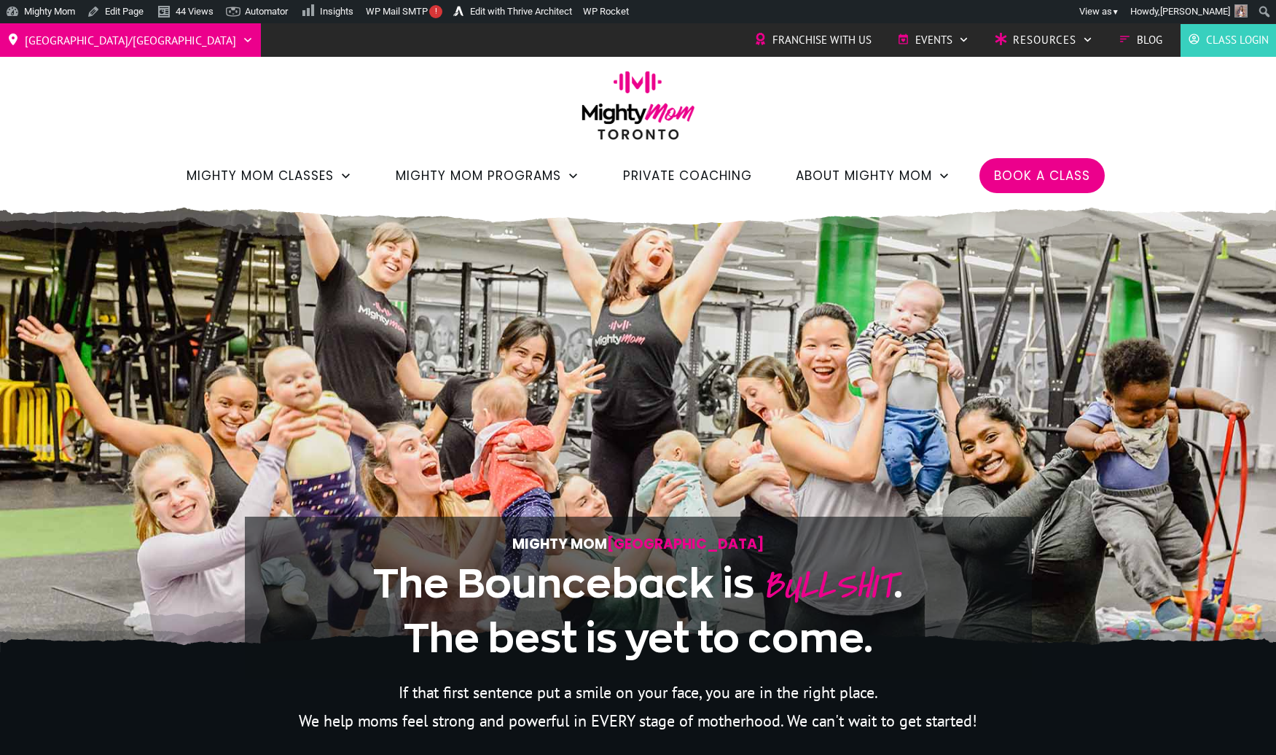
click at [345, 112] on div "[GEOGRAPHIC_DATA]/GTA Barrie Etobicoke [GEOGRAPHIC_DATA] West Franchise with Us…" at bounding box center [638, 111] width 1276 height 177
